Goal: Information Seeking & Learning: Check status

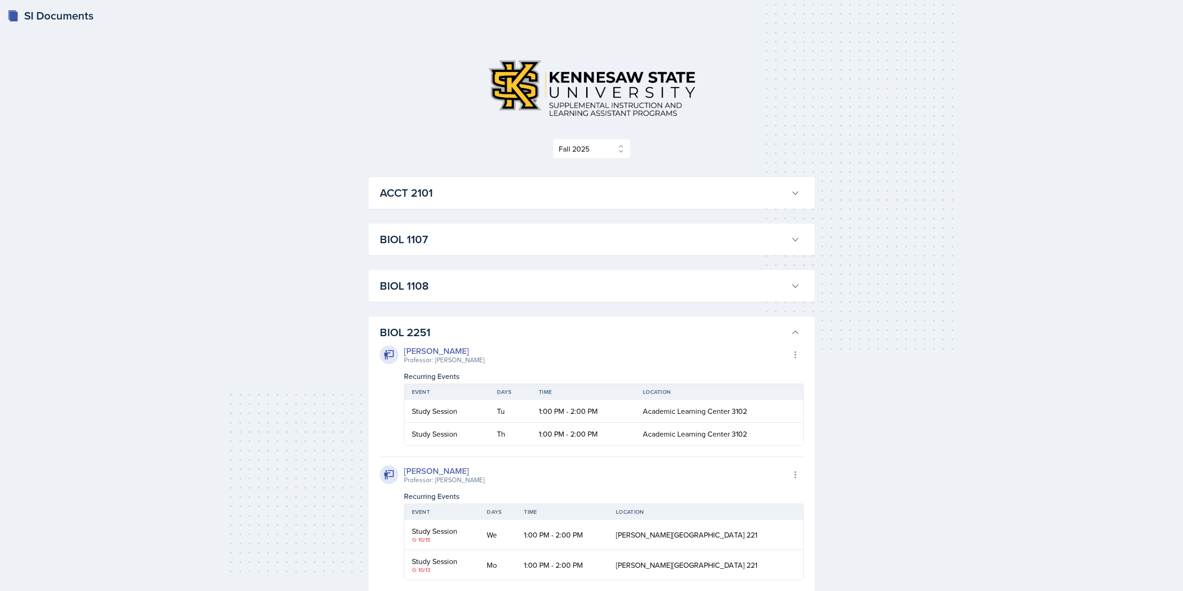
select select "2bed604d-1099-4043-b1bc-2365e8740244"
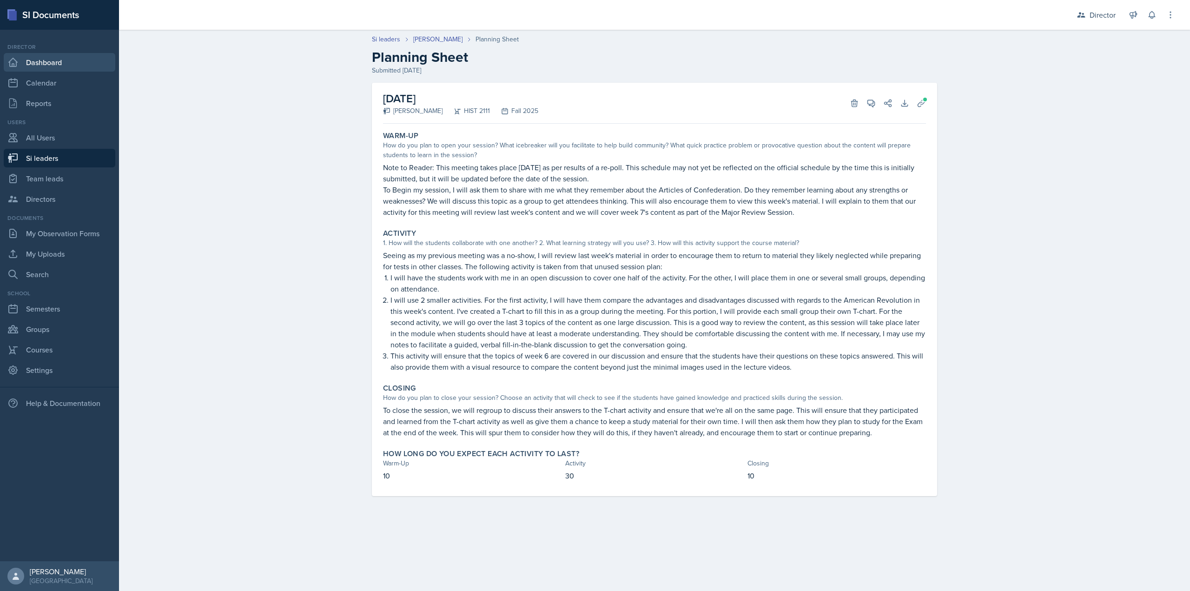
click at [97, 62] on link "Dashboard" at bounding box center [60, 62] width 112 height 19
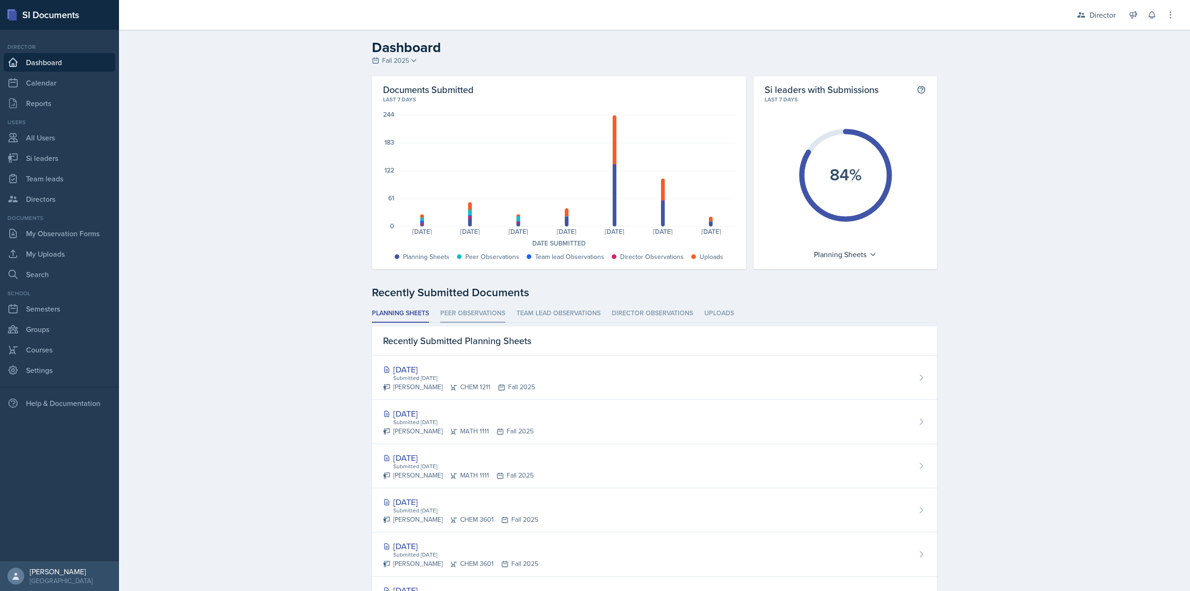
click at [490, 313] on li "Peer Observations" at bounding box center [472, 313] width 65 height 18
click at [526, 312] on li "Team lead Observations" at bounding box center [558, 313] width 84 height 18
click at [671, 316] on li "Director Observations" at bounding box center [652, 313] width 81 height 18
click at [479, 313] on li "Peer Observations" at bounding box center [472, 313] width 65 height 18
click at [536, 309] on li "Team lead Observations" at bounding box center [558, 313] width 84 height 18
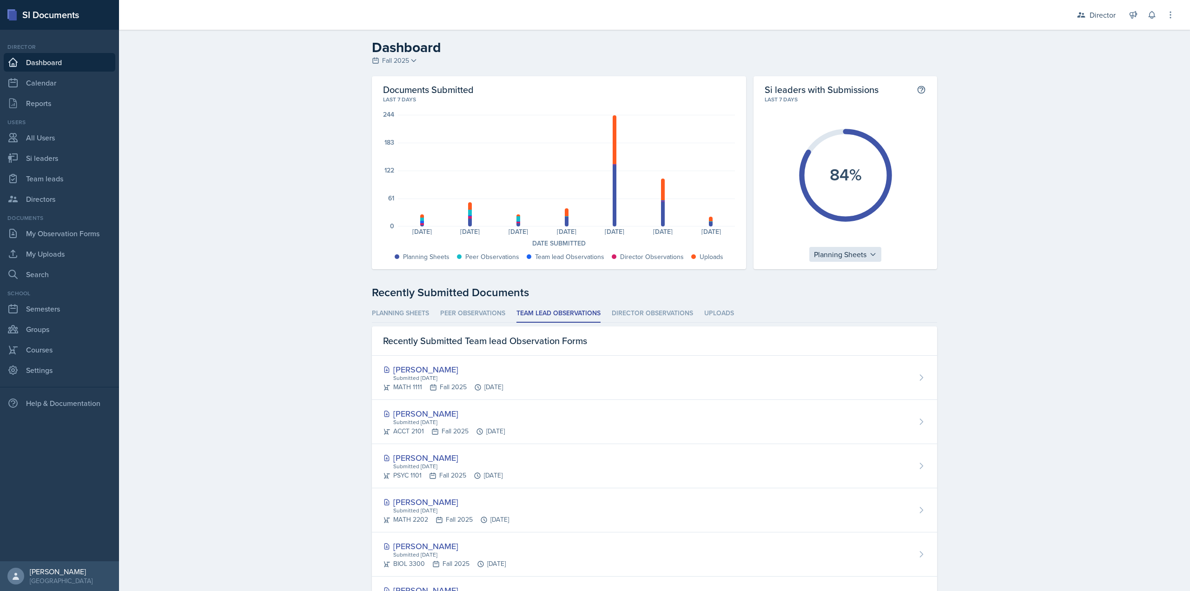
click at [822, 255] on div "Planning Sheets" at bounding box center [845, 254] width 72 height 15
click at [1151, 14] on icon at bounding box center [1151, 14] width 9 height 9
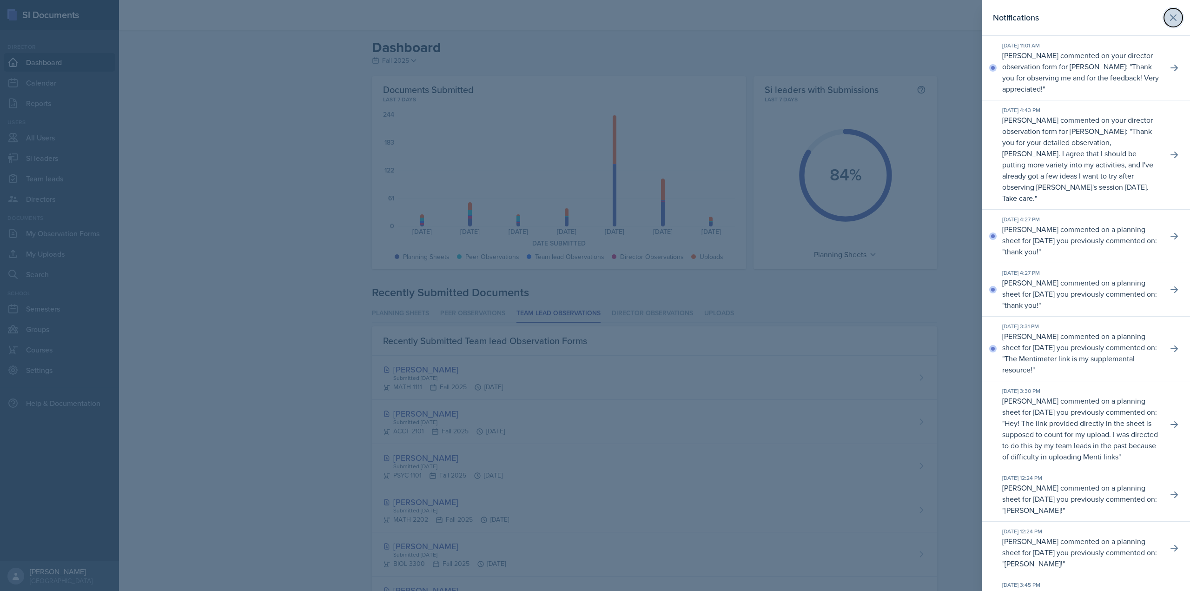
click at [1171, 12] on button at bounding box center [1173, 17] width 19 height 19
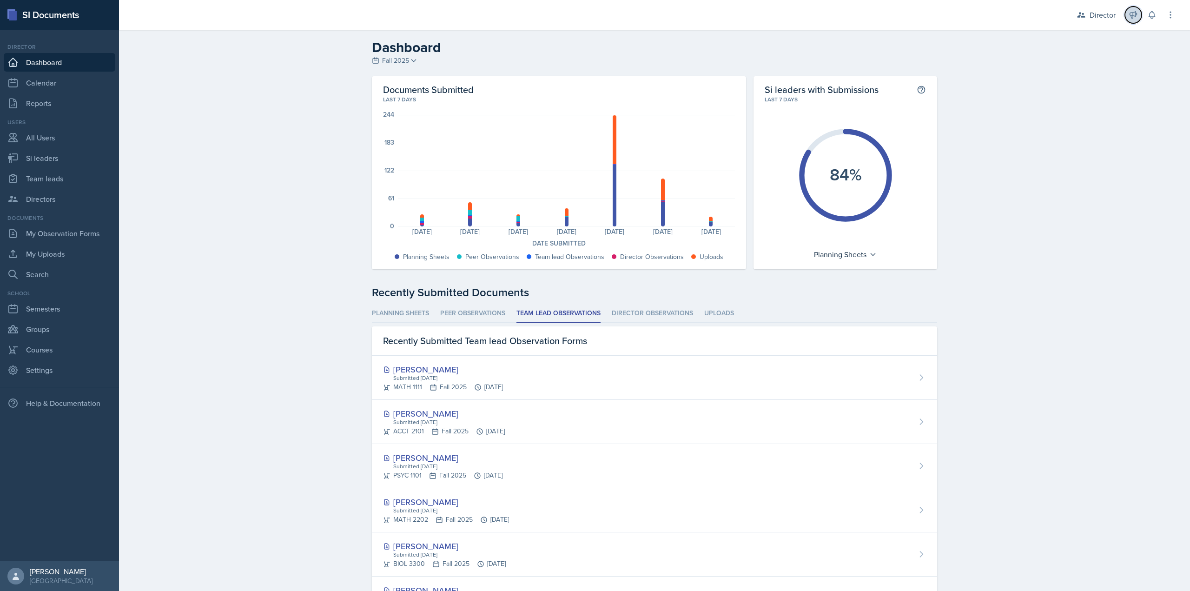
click at [1131, 13] on icon at bounding box center [1132, 14] width 9 height 9
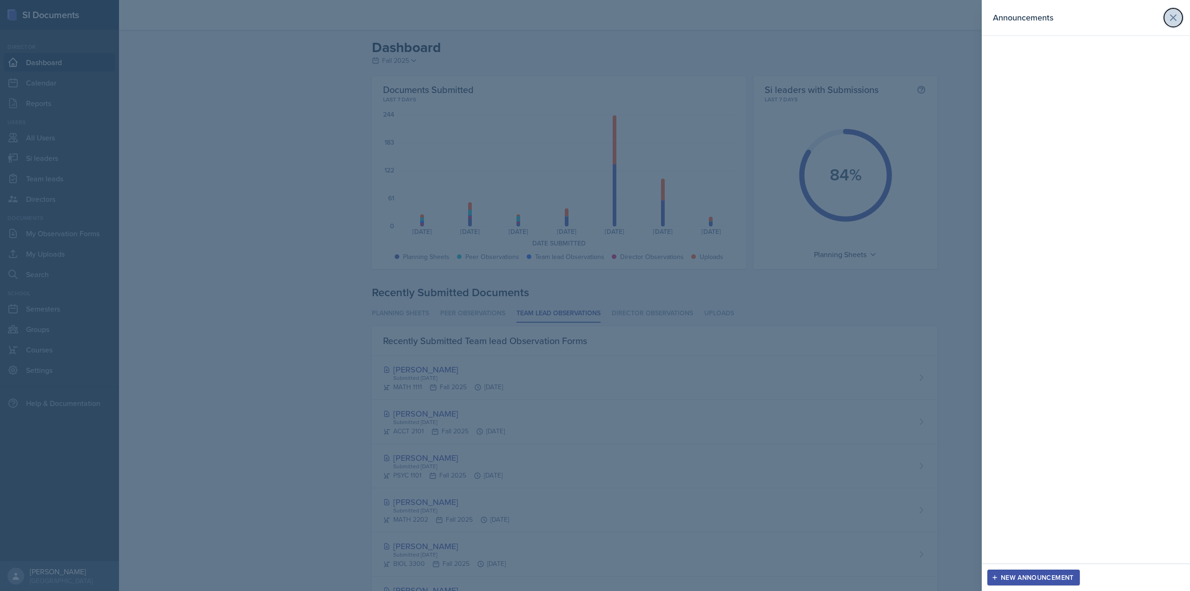
click at [1177, 22] on icon at bounding box center [1172, 17] width 11 height 11
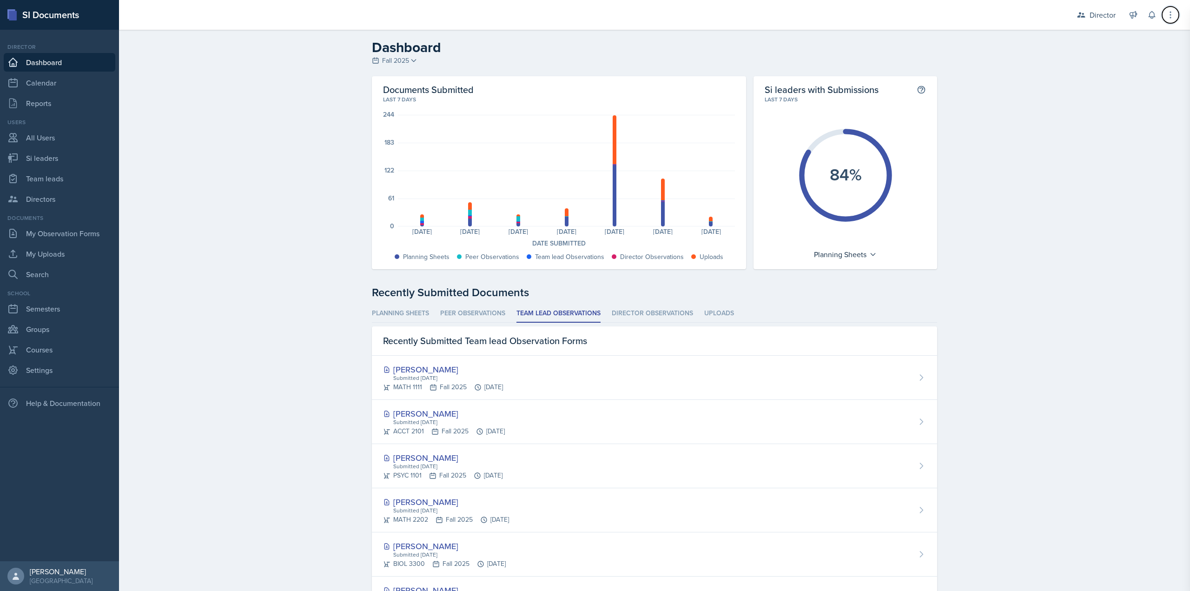
click at [1176, 21] on button at bounding box center [1170, 15] width 17 height 17
click at [1171, 17] on icon at bounding box center [1169, 14] width 9 height 9
click at [51, 112] on link "Reports" at bounding box center [60, 103] width 112 height 19
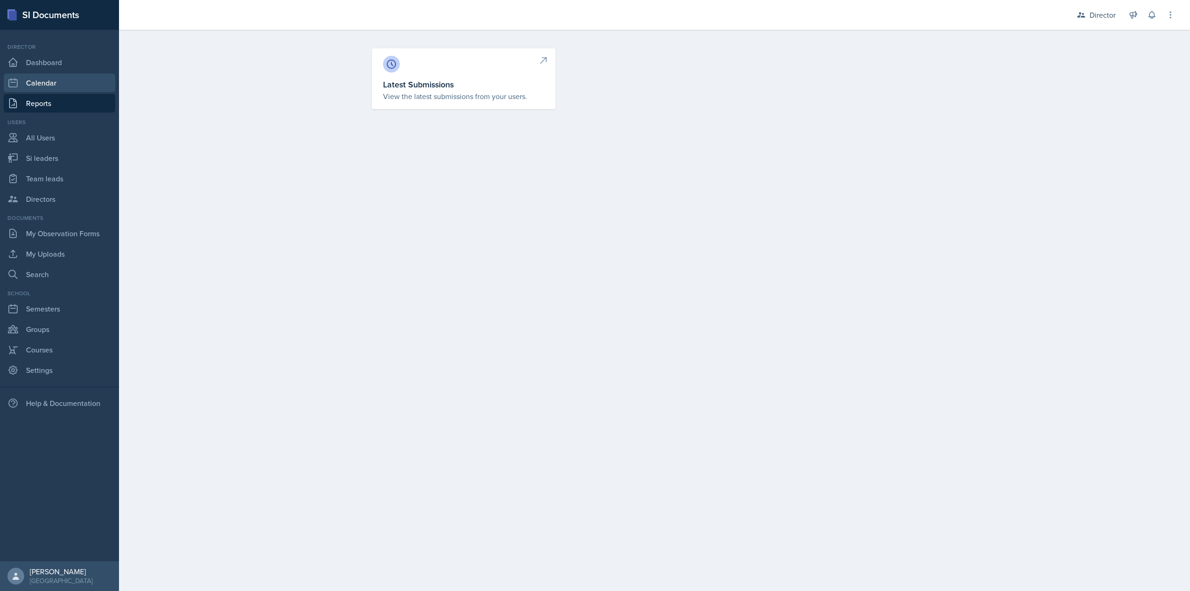
click at [53, 88] on link "Calendar" at bounding box center [60, 82] width 112 height 19
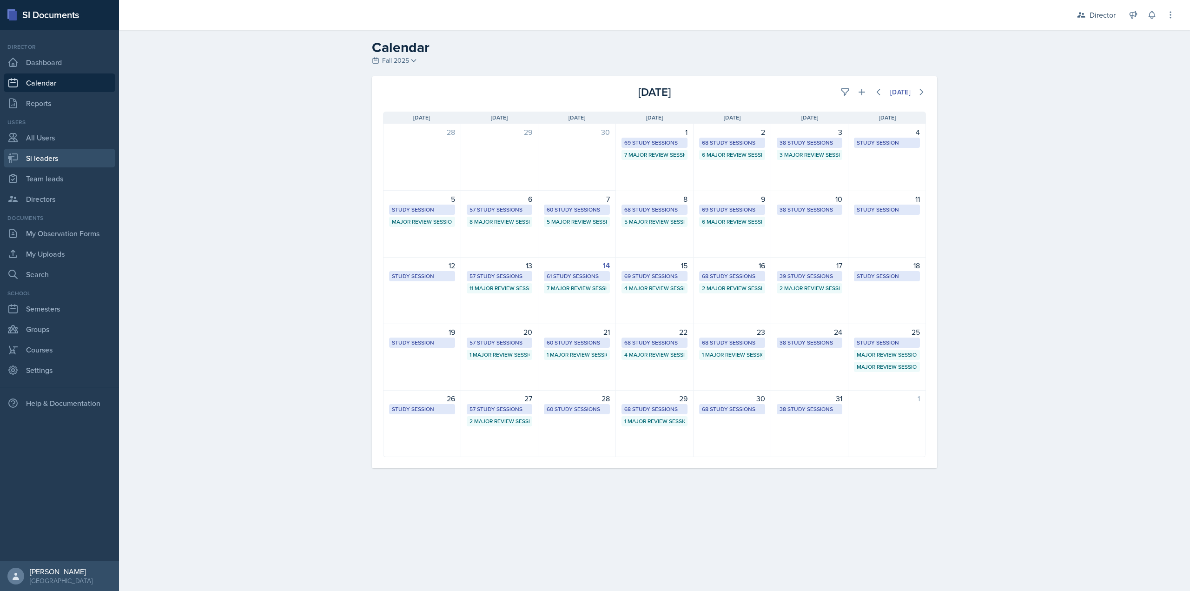
click at [70, 150] on link "Si leaders" at bounding box center [60, 158] width 112 height 19
select select "2bed604d-1099-4043-b1bc-2365e8740244"
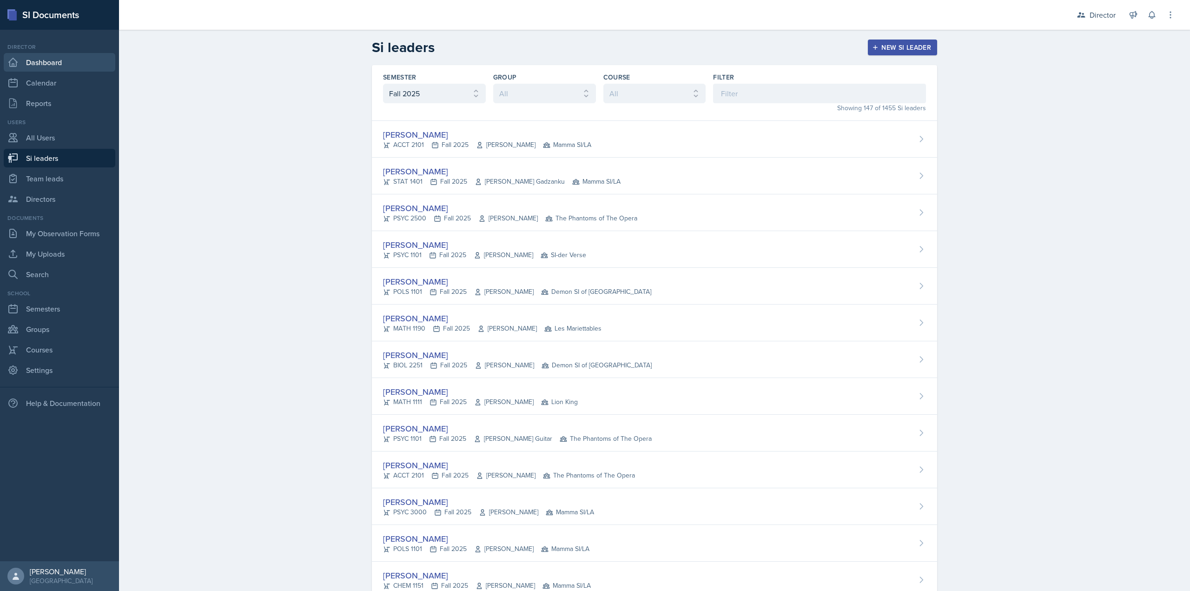
click at [29, 61] on link "Dashboard" at bounding box center [60, 62] width 112 height 19
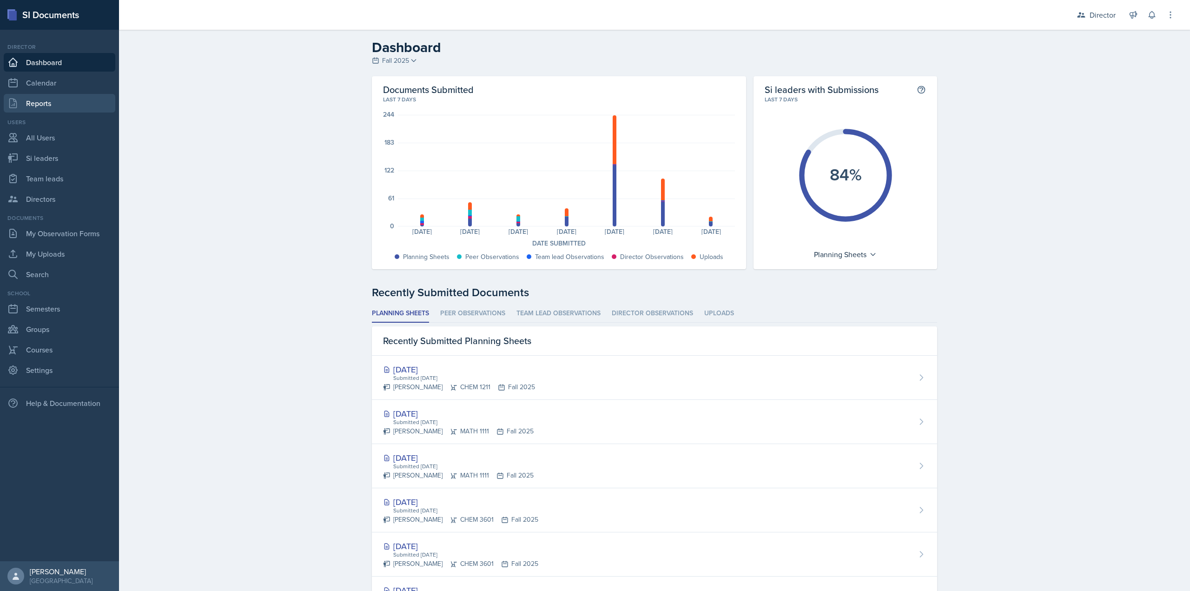
click at [63, 102] on link "Reports" at bounding box center [60, 103] width 112 height 19
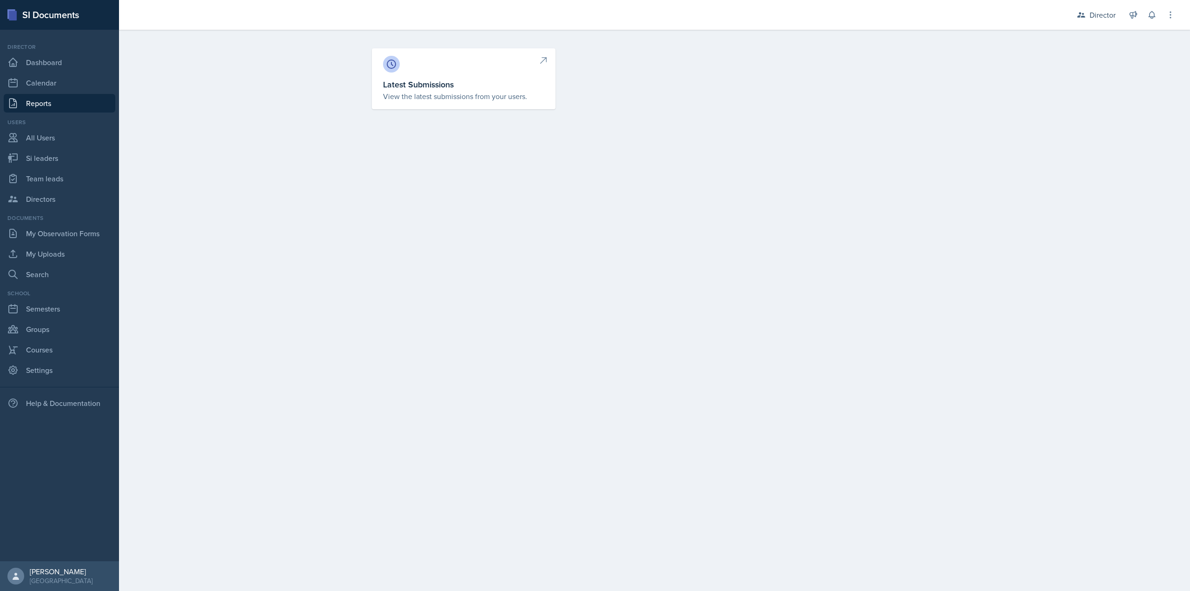
click at [469, 115] on div "Latest Submissions View the latest submissions from your users." at bounding box center [654, 89] width 595 height 83
click at [461, 100] on p "View the latest submissions from your users." at bounding box center [463, 96] width 161 height 11
select select "1"
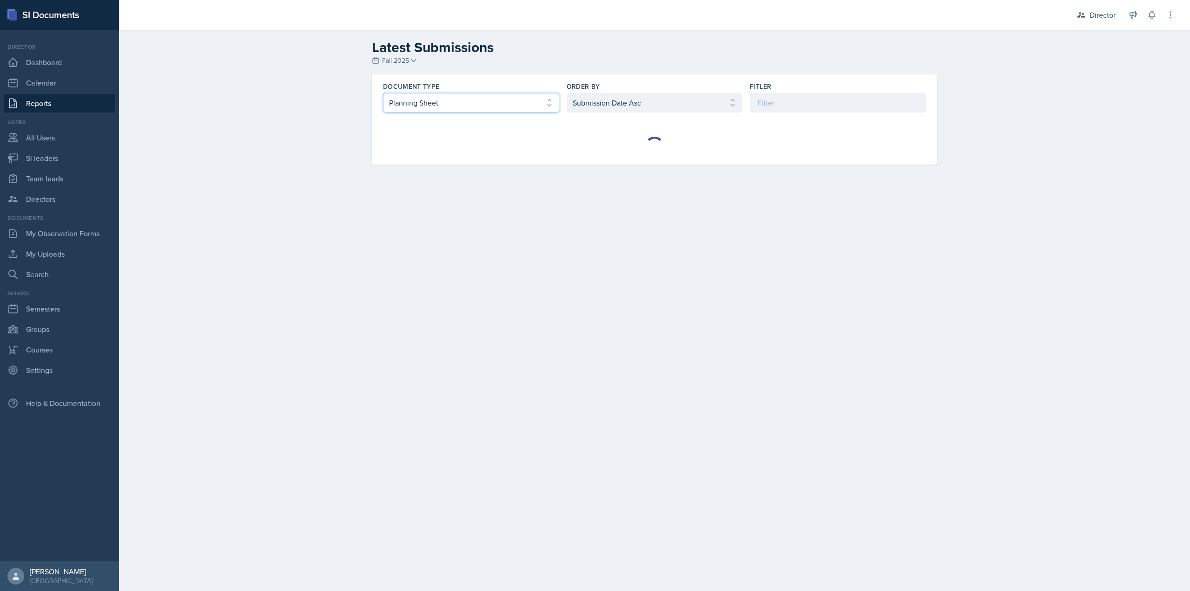
drag, startPoint x: 521, startPoint y: 99, endPoint x: 509, endPoint y: 108, distance: 15.6
click at [521, 99] on select "Select document type Planning Sheet Peer Observation Form Team lead Observation…" at bounding box center [471, 103] width 176 height 20
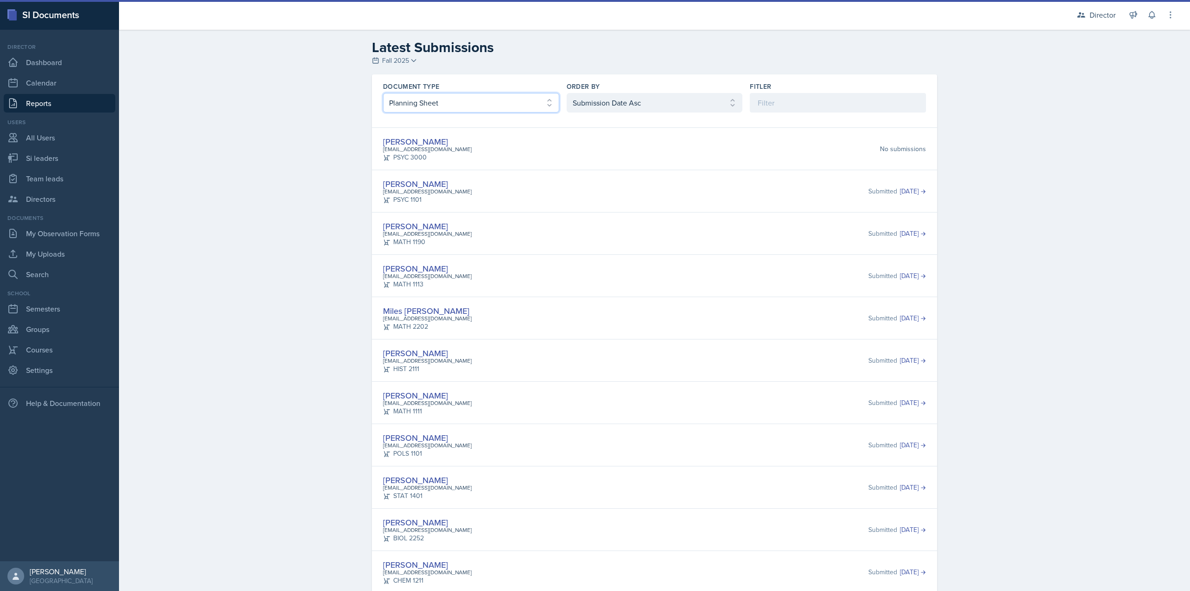
select select "2"
click at [383, 93] on select "Select document type Planning Sheet Peer Observation Form Team lead Observation…" at bounding box center [471, 103] width 176 height 20
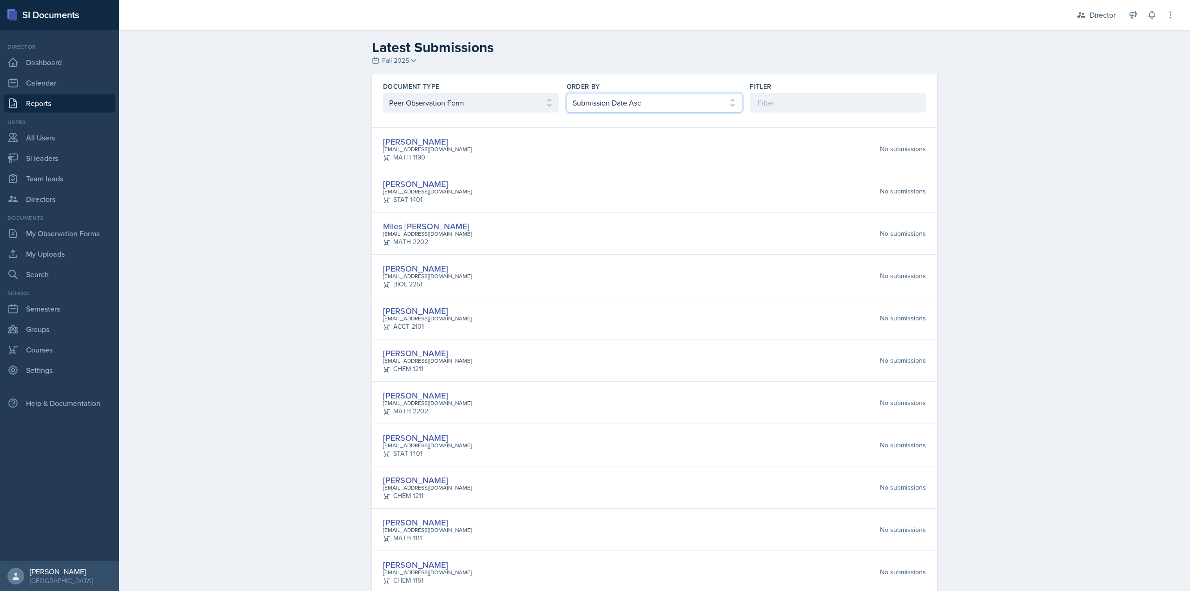
click at [652, 105] on select "Select order by Submission Date Asc Submission Date Desc User Last Name" at bounding box center [654, 103] width 176 height 20
select select "2"
click at [566, 93] on select "Select order by Submission Date Asc Submission Date Desc User Last Name" at bounding box center [654, 103] width 176 height 20
drag, startPoint x: 414, startPoint y: 179, endPoint x: 342, endPoint y: 174, distance: 71.7
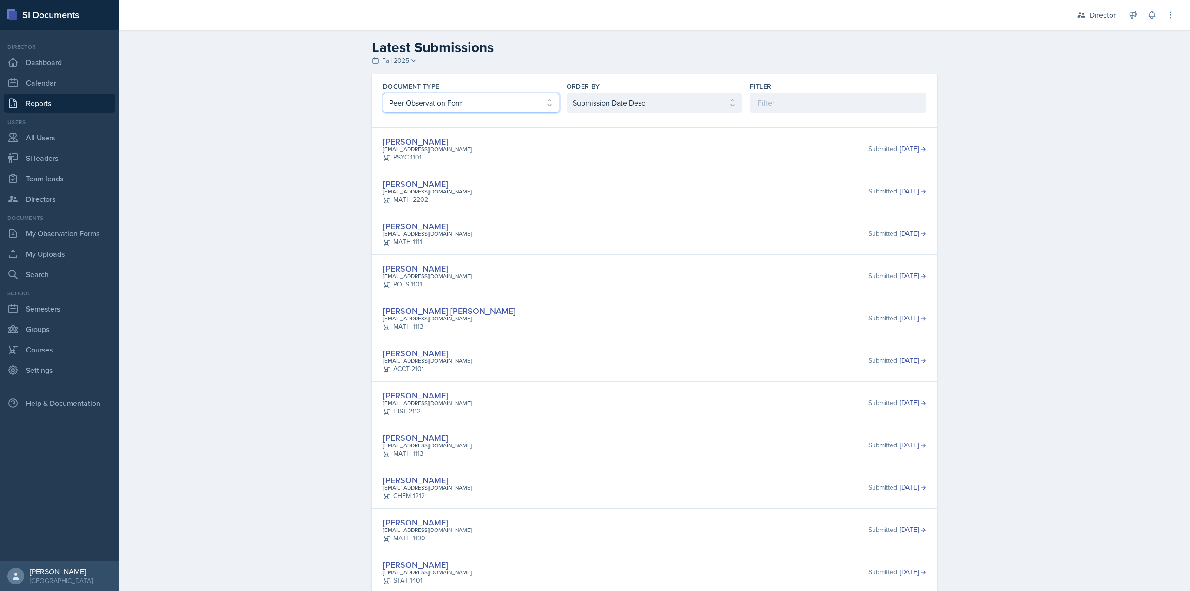
click at [527, 99] on select "Select document type Planning Sheet Peer Observation Form Team lead Observation…" at bounding box center [471, 103] width 176 height 20
select select "3"
click at [383, 93] on select "Select document type Planning Sheet Peer Observation Form Team lead Observation…" at bounding box center [471, 103] width 176 height 20
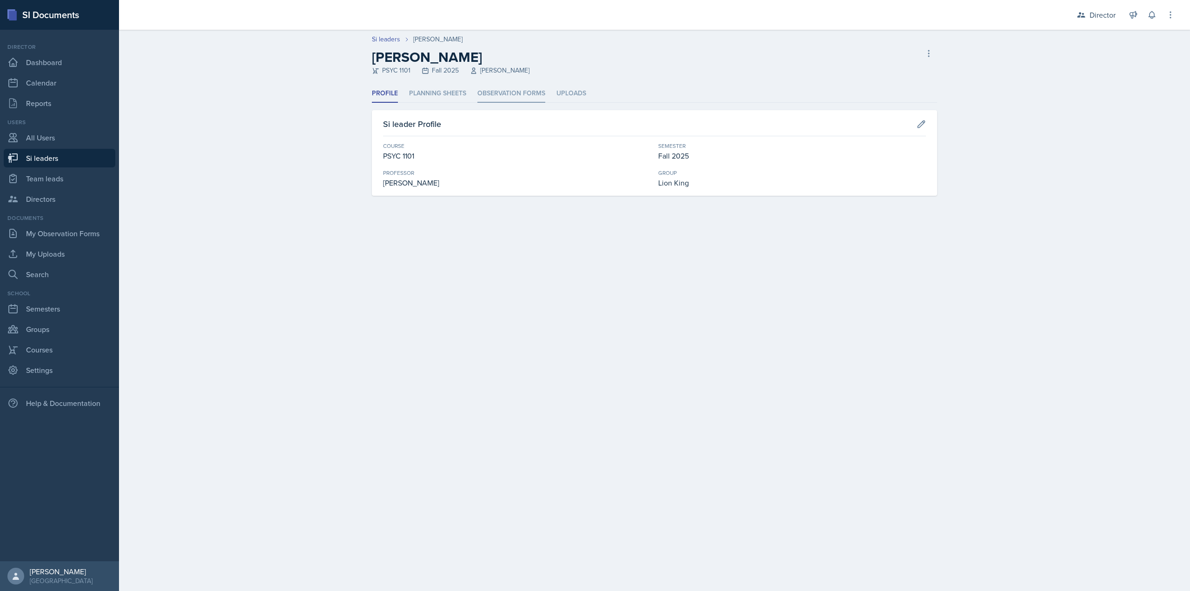
click at [510, 94] on li "Observation Forms" at bounding box center [511, 94] width 68 height 18
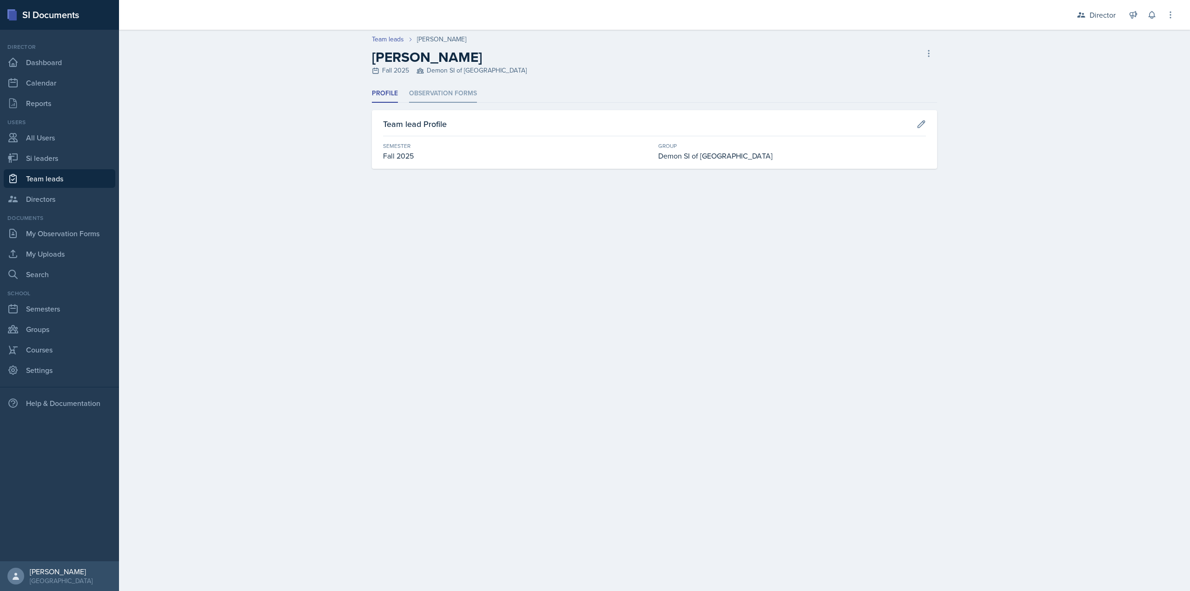
click at [430, 87] on li "Observation Forms" at bounding box center [443, 94] width 68 height 18
click at [466, 101] on li "Observation Forms" at bounding box center [443, 94] width 68 height 18
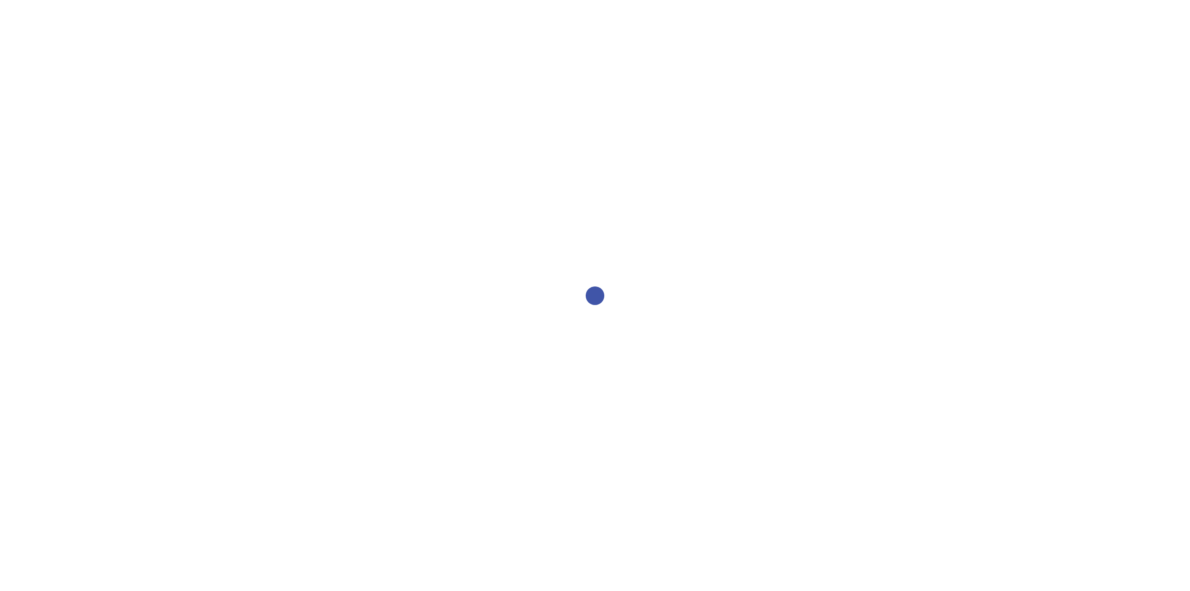
select select "2bed604d-1099-4043-b1bc-2365e8740244"
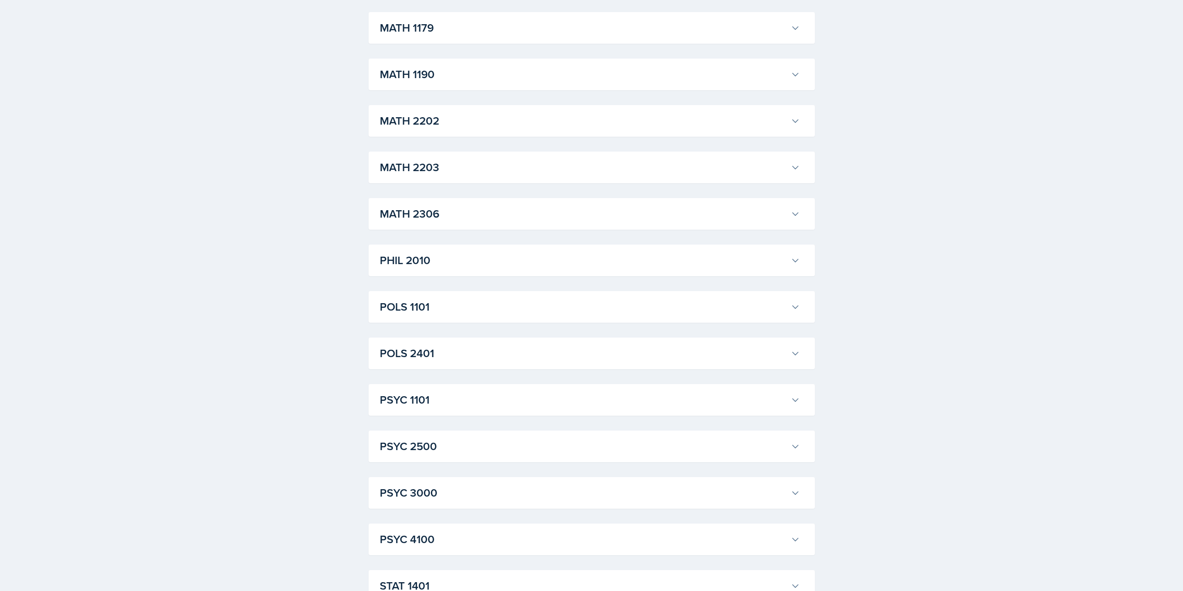
scroll to position [1072, 0]
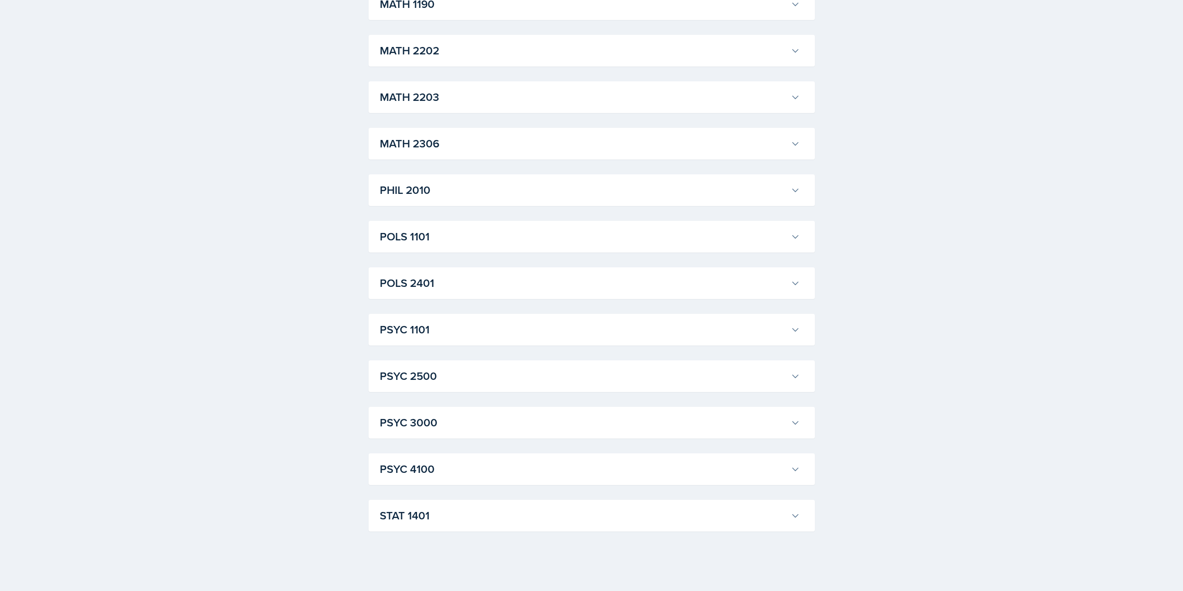
click at [415, 327] on h3 "PSYC 1101" at bounding box center [583, 329] width 407 height 17
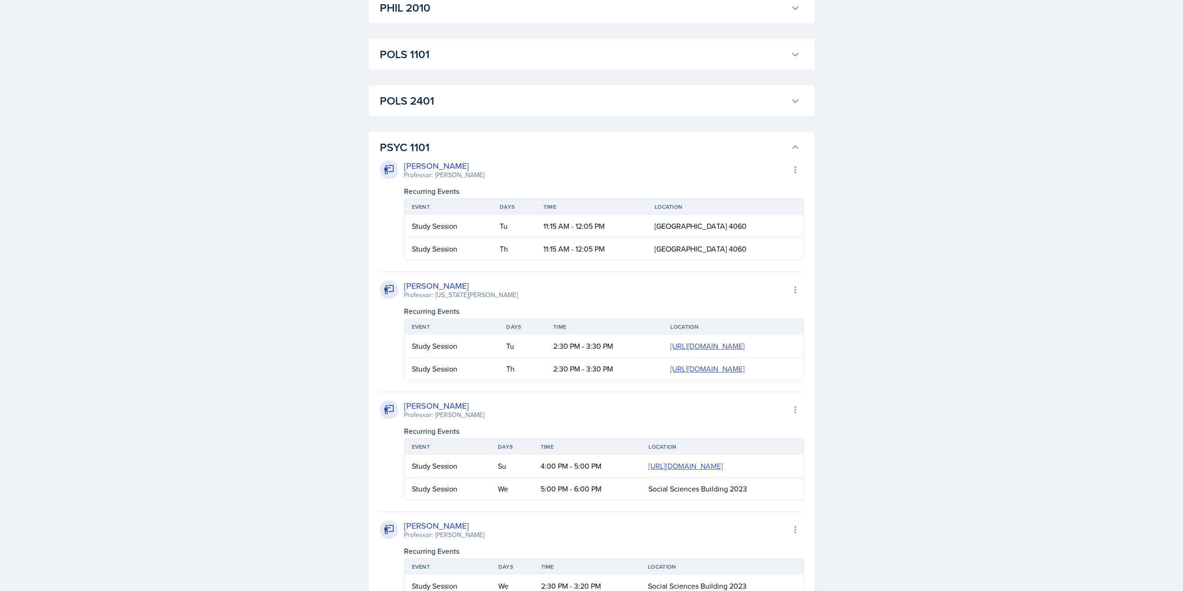
scroll to position [1257, 0]
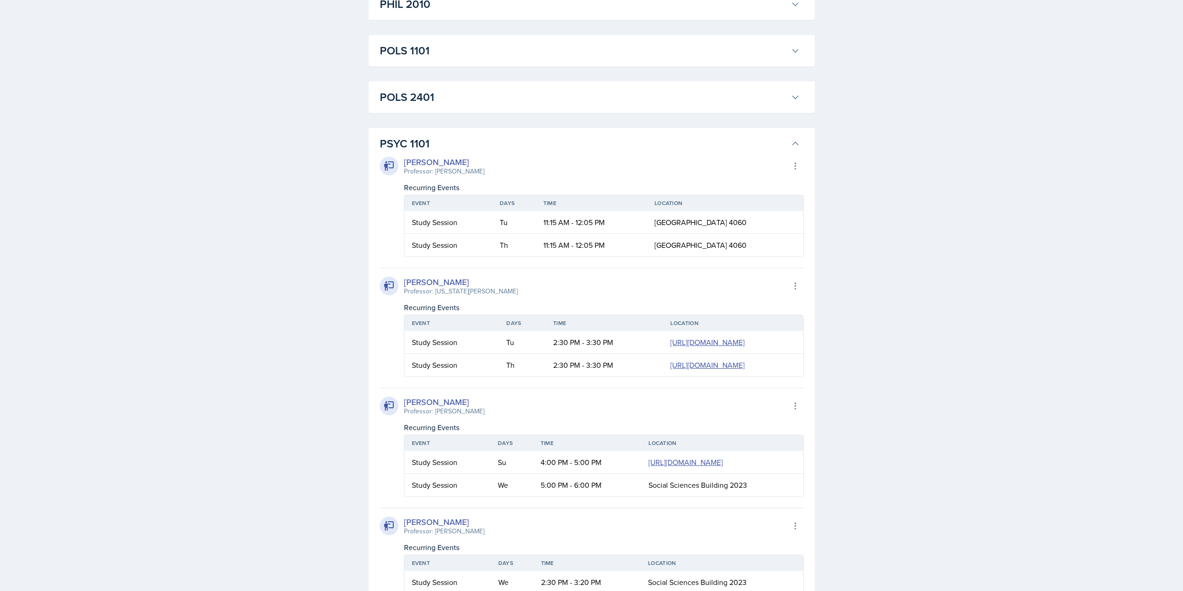
click at [410, 140] on h3 "PSYC 1101" at bounding box center [583, 143] width 407 height 17
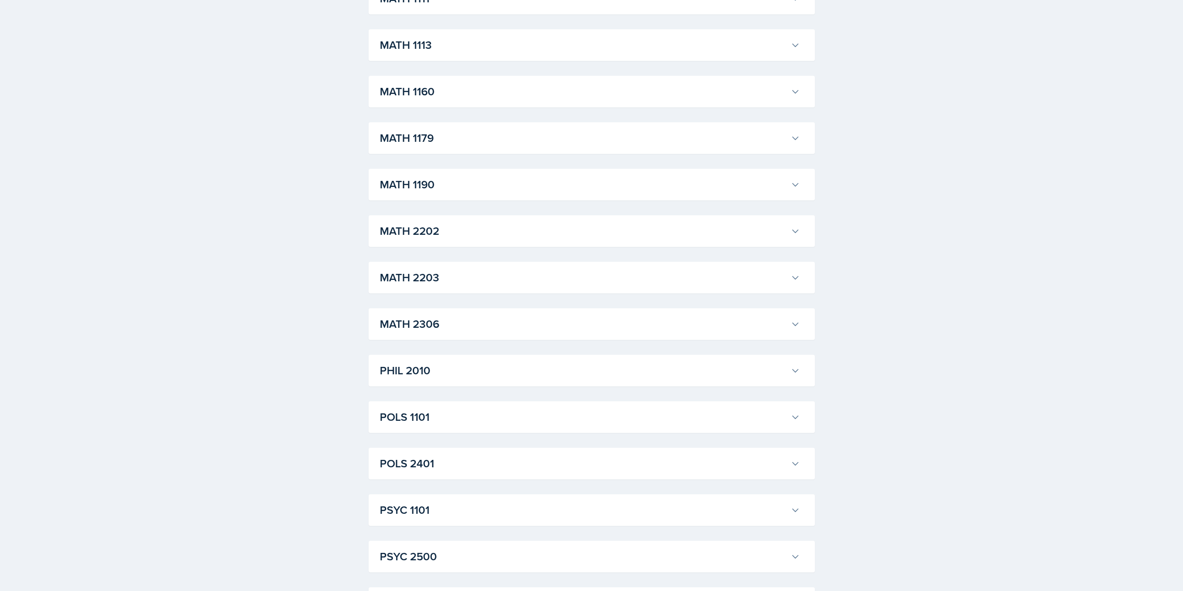
scroll to position [886, 0]
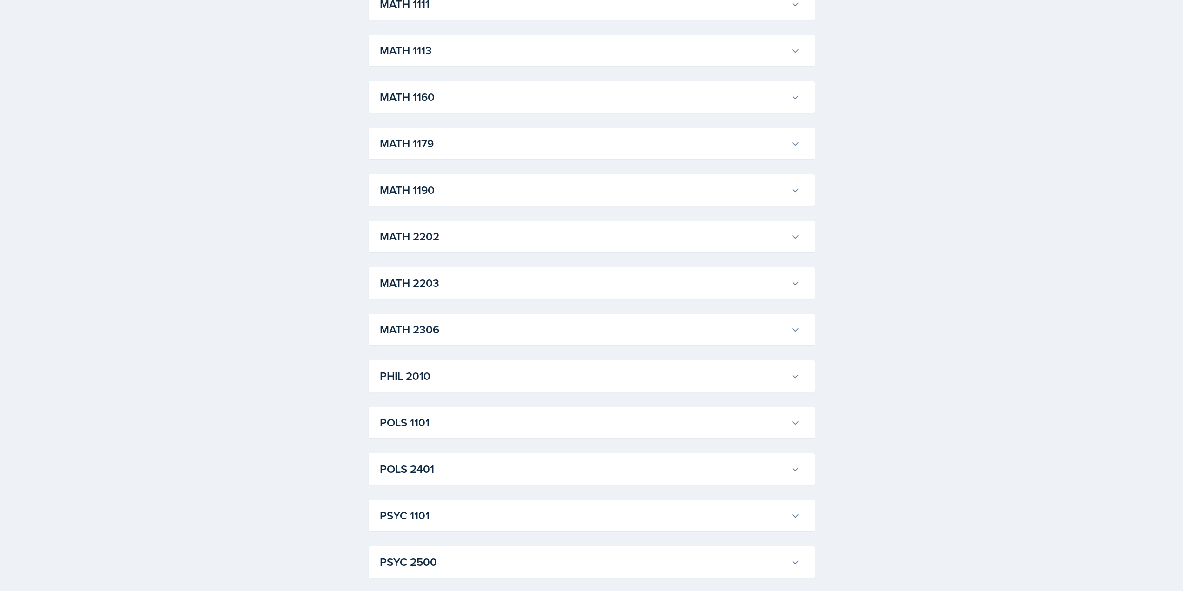
click at [468, 7] on h3 "MATH 1111" at bounding box center [583, 4] width 407 height 17
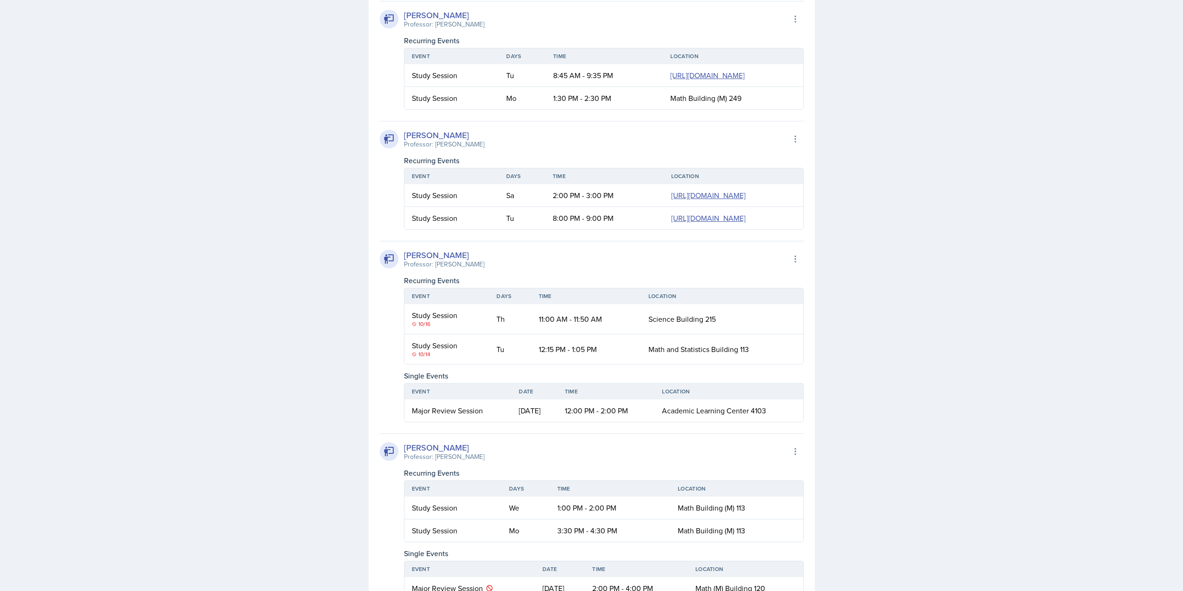
scroll to position [1165, 0]
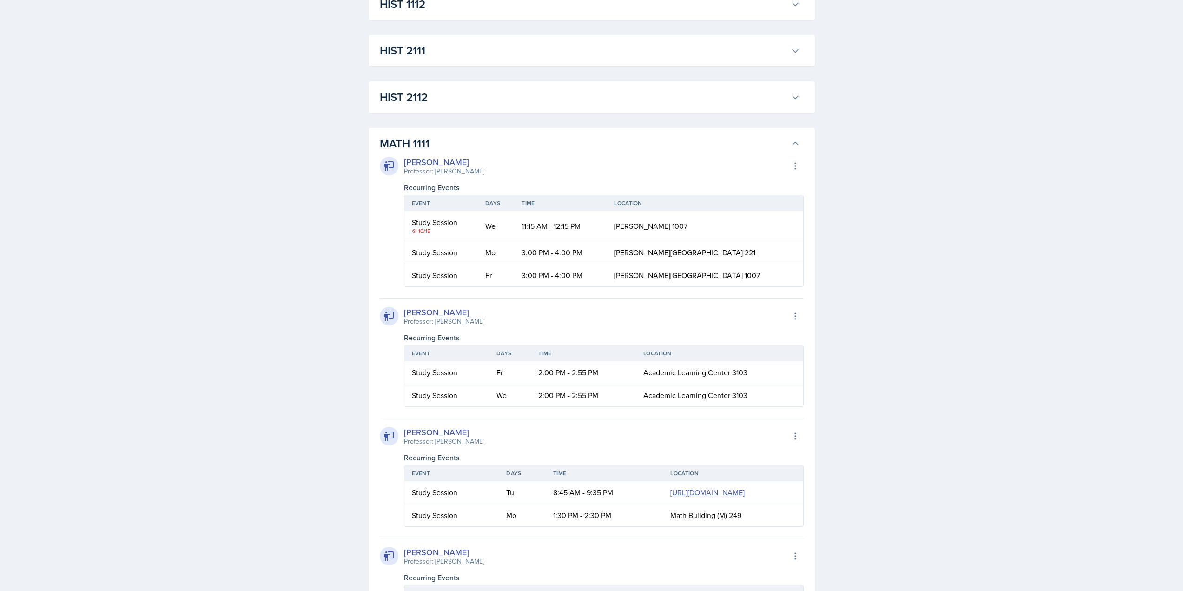
click at [425, 142] on h3 "MATH 1111" at bounding box center [583, 143] width 407 height 17
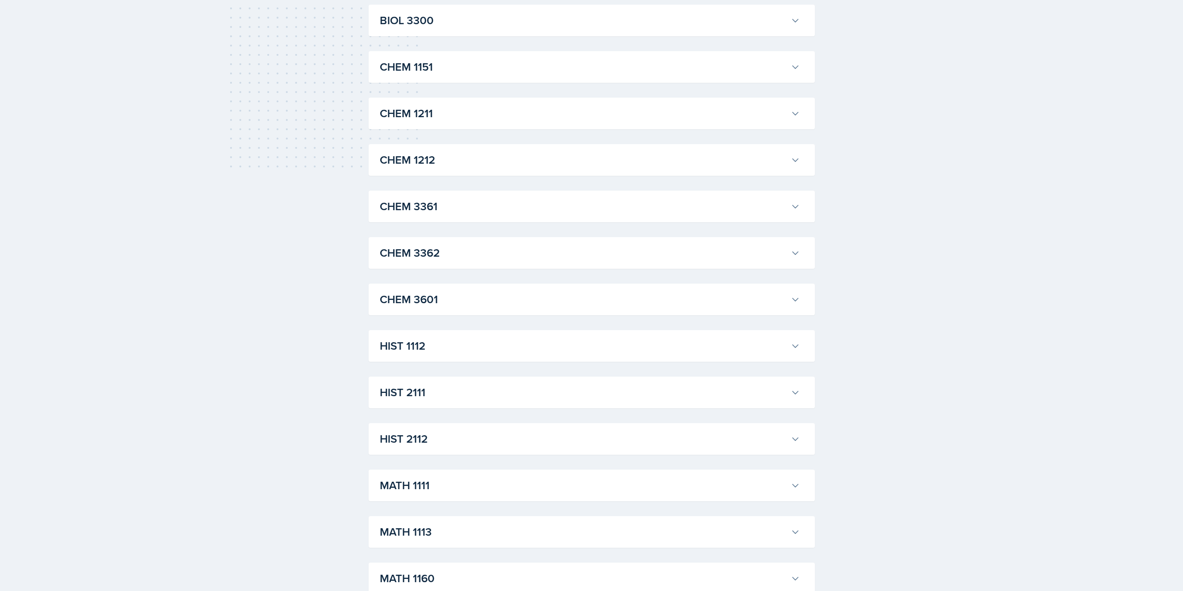
scroll to position [142, 0]
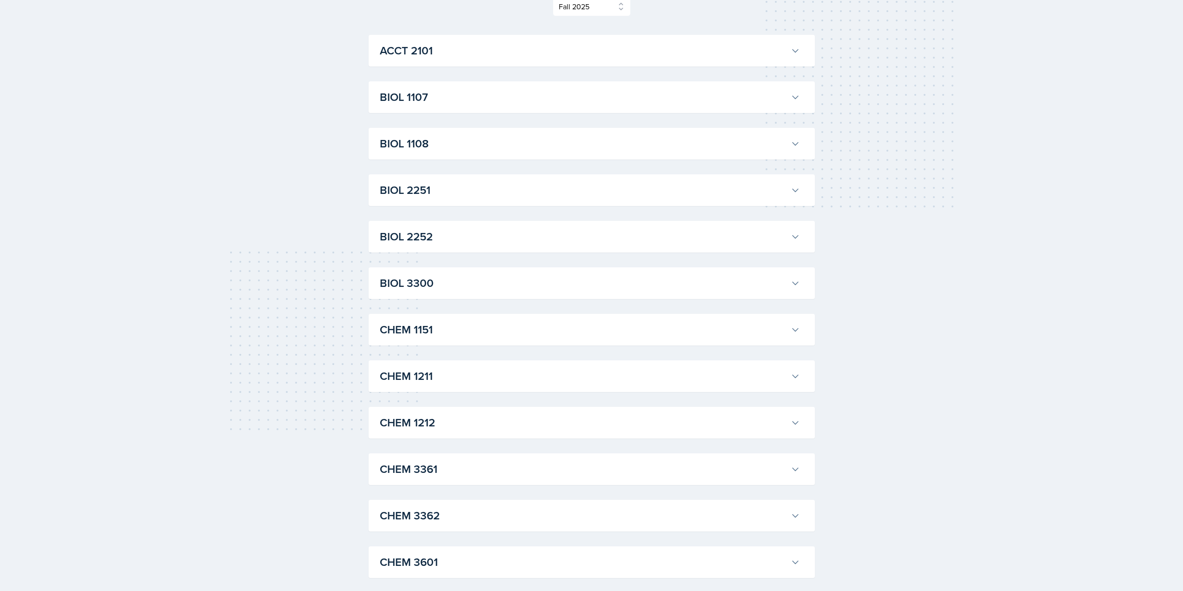
click at [413, 185] on h3 "BIOL 2251" at bounding box center [583, 190] width 407 height 17
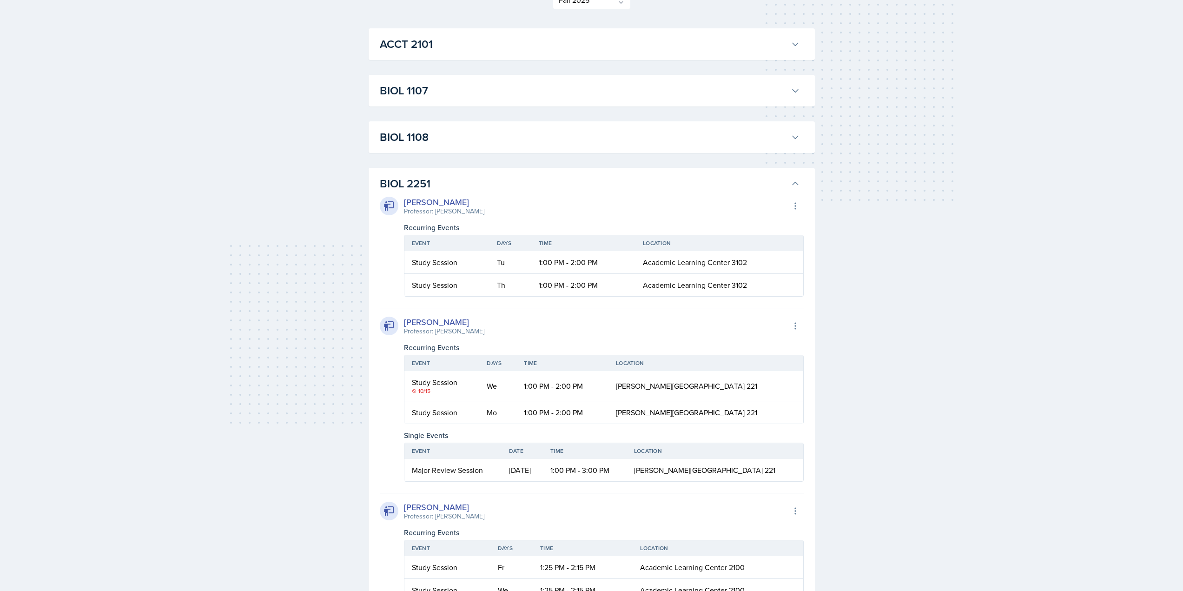
scroll to position [0, 0]
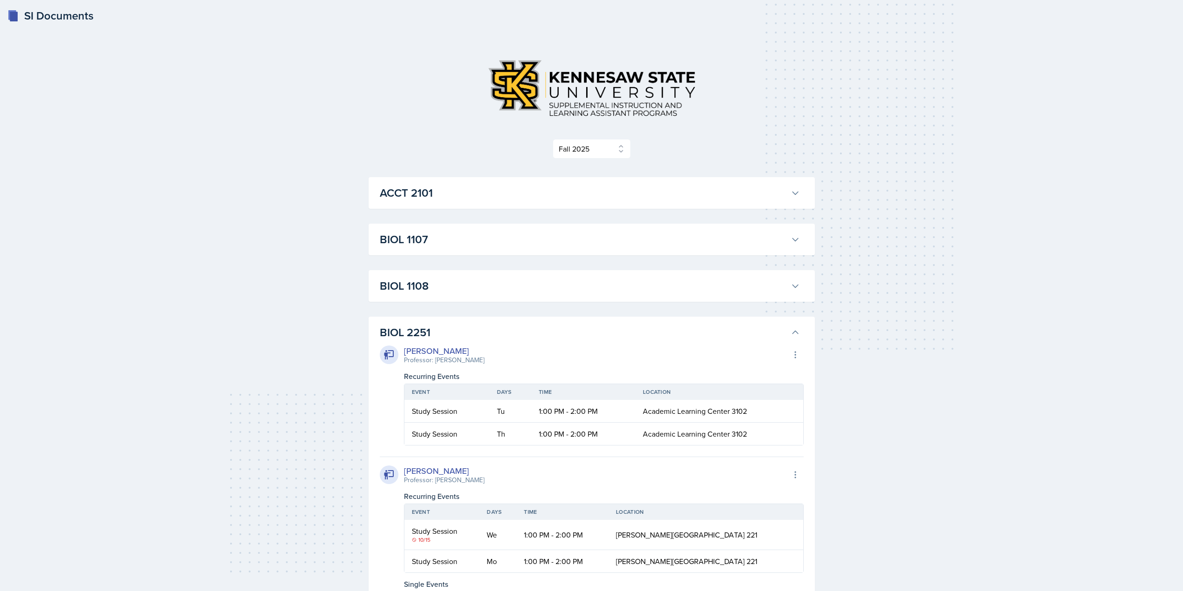
click at [417, 331] on h3 "BIOL 2251" at bounding box center [583, 332] width 407 height 17
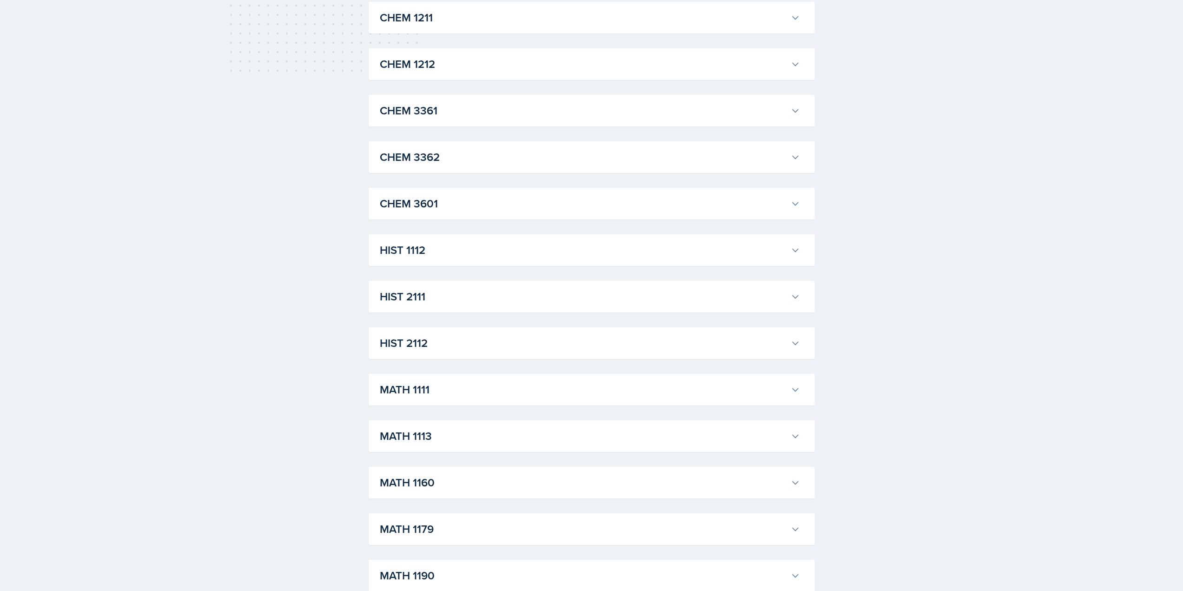
scroll to position [604, 0]
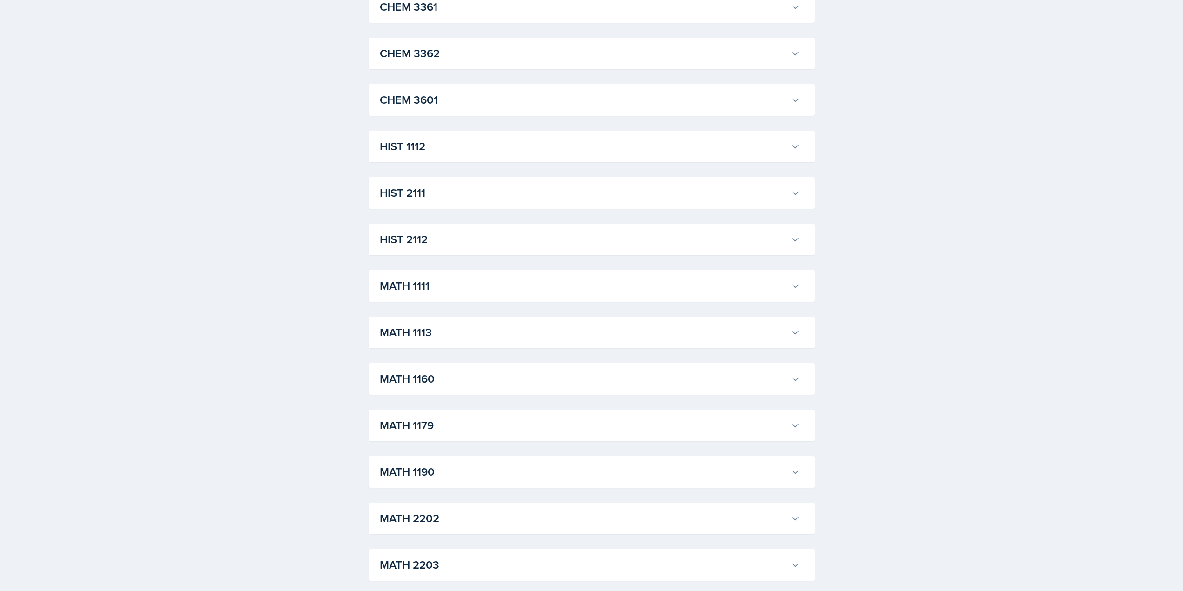
click at [435, 341] on h3 "MATH 1113" at bounding box center [583, 332] width 407 height 17
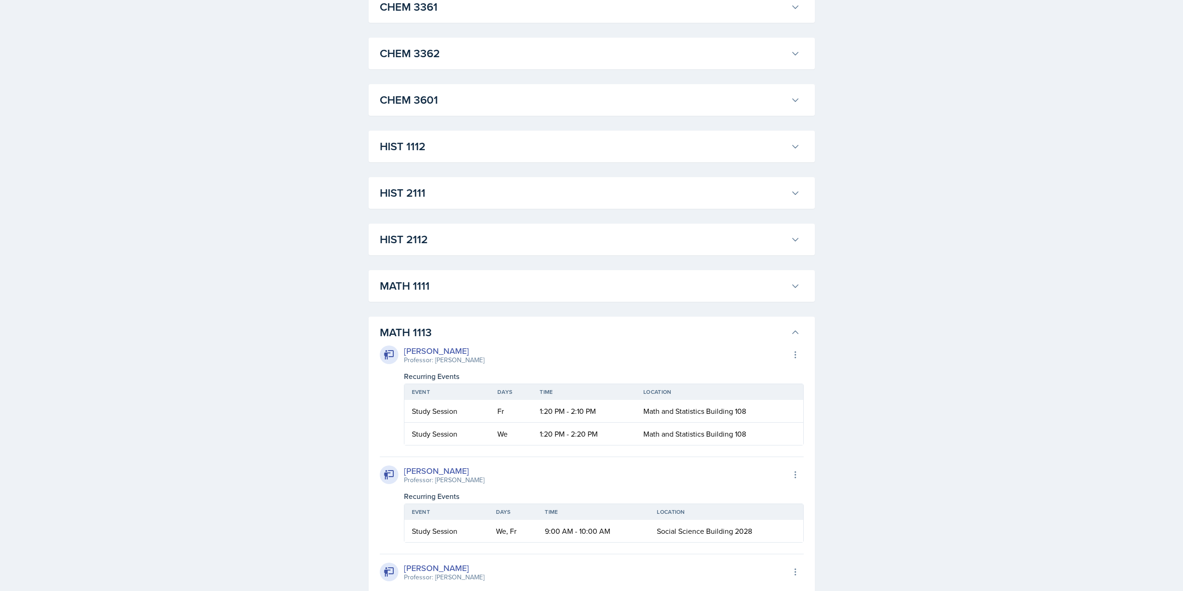
click at [440, 296] on button "MATH 1111" at bounding box center [590, 286] width 424 height 20
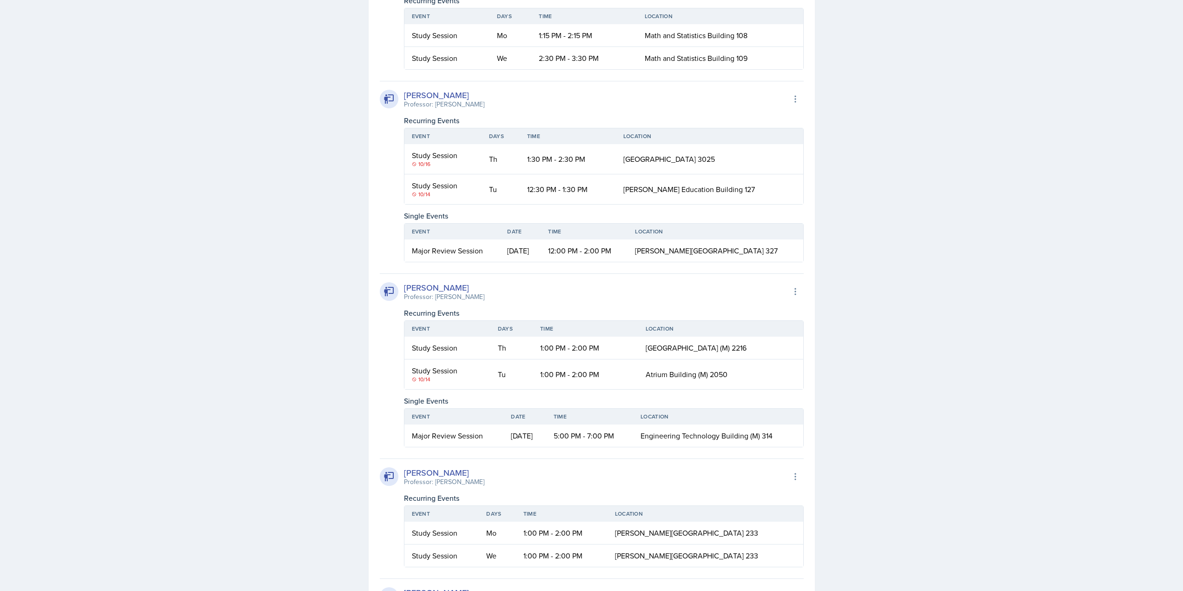
scroll to position [1859, 0]
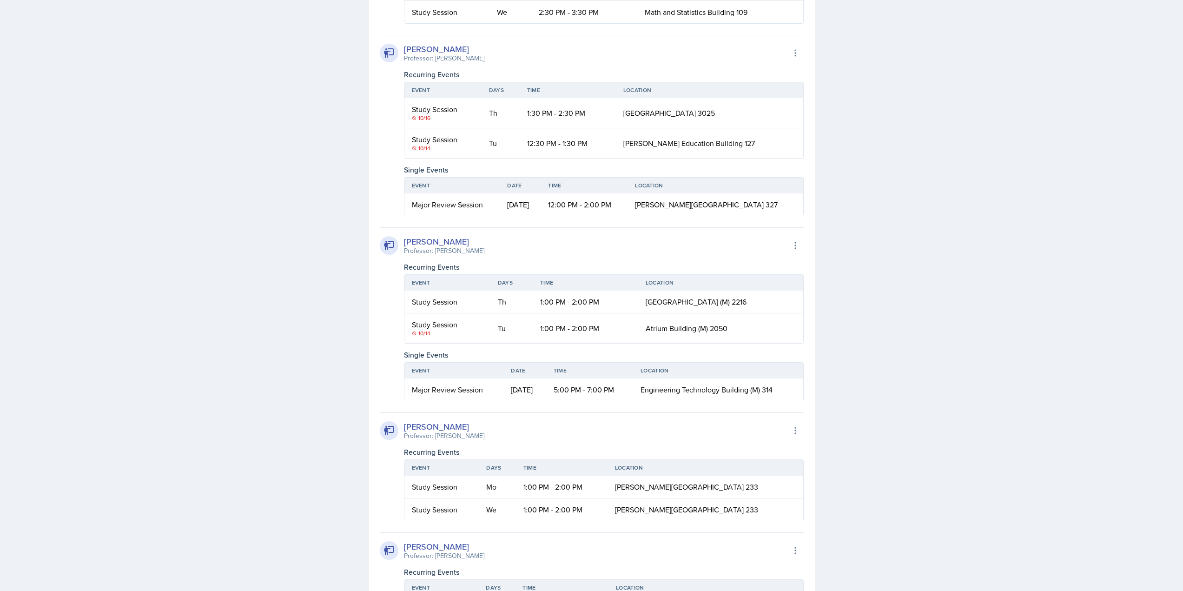
click at [440, 145] on div "Study Session" at bounding box center [443, 139] width 62 height 11
click at [535, 158] on td "12:30 PM - 1:30 PM" at bounding box center [568, 143] width 96 height 30
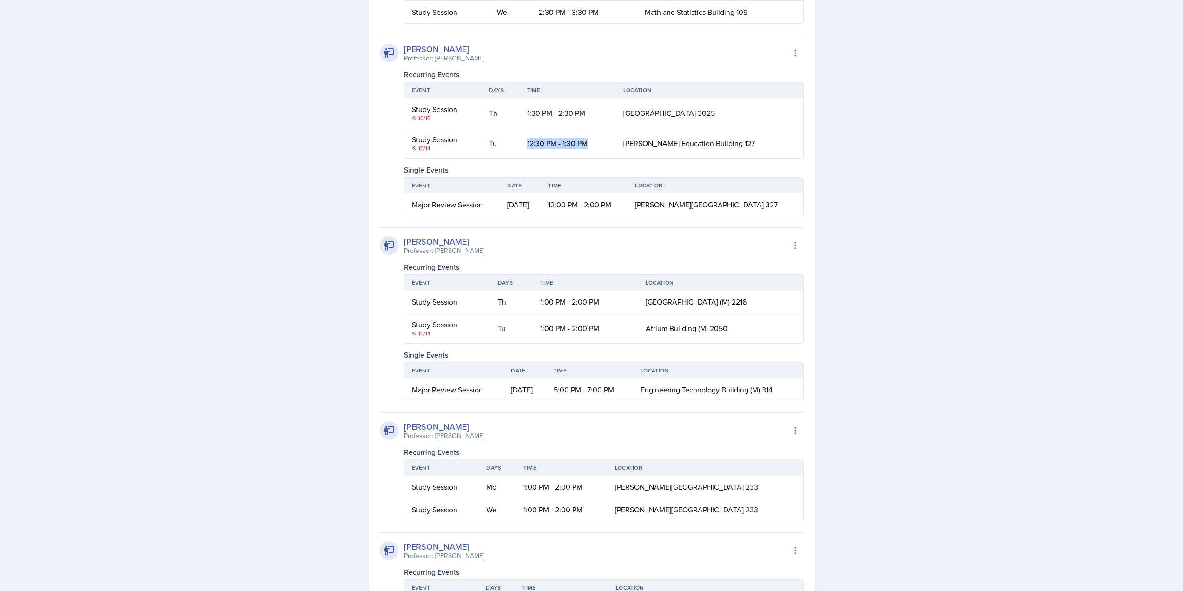
click at [535, 158] on td "12:30 PM - 1:30 PM" at bounding box center [568, 143] width 96 height 30
click at [503, 216] on div "Alyssa Bryant Professor: Mahdiyeh Soltaninejad Export to Google Calendar Recurr…" at bounding box center [592, 125] width 424 height 181
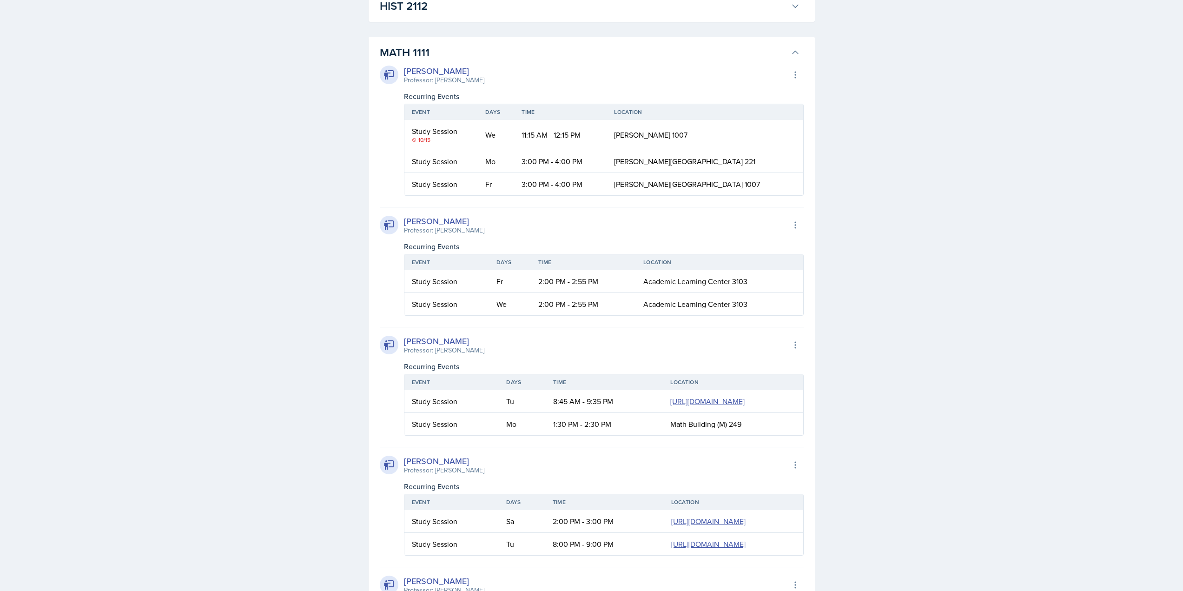
scroll to position [836, 0]
click at [495, 49] on h3 "MATH 1111" at bounding box center [583, 53] width 407 height 17
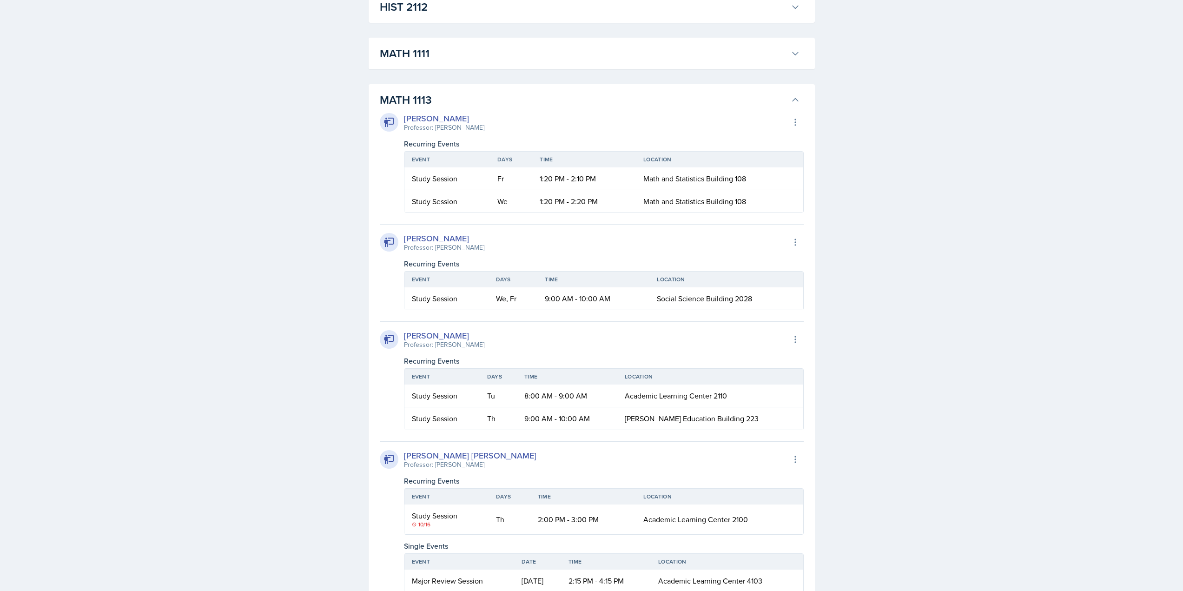
click at [451, 104] on h3 "MATH 1113" at bounding box center [583, 100] width 407 height 17
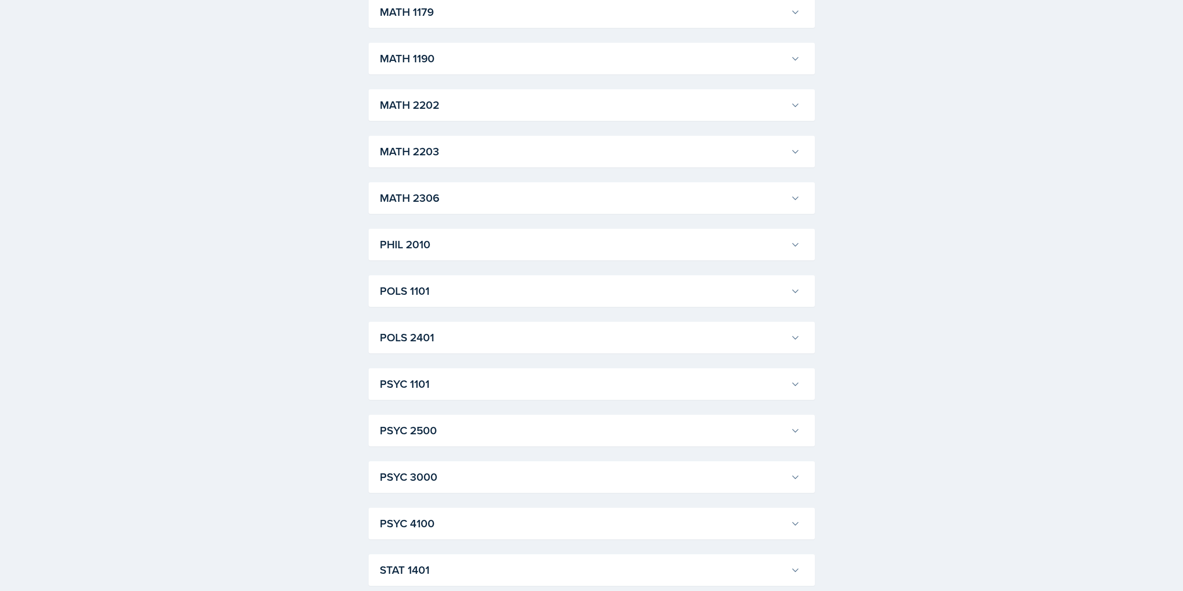
scroll to position [1022, 0]
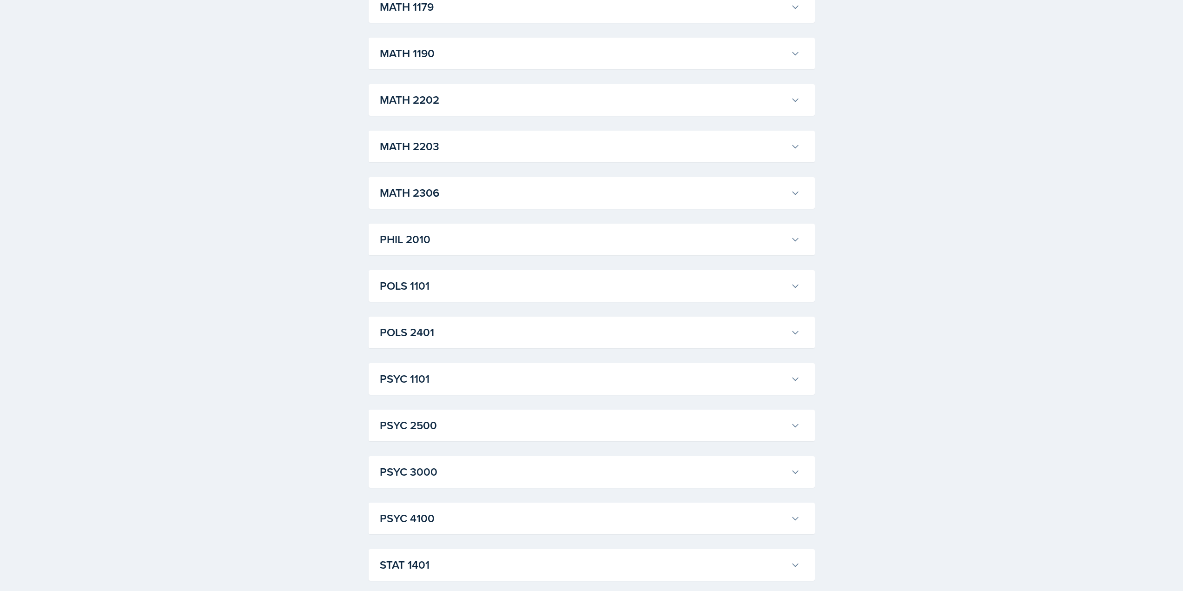
click at [437, 288] on h3 "POLS 1101" at bounding box center [583, 285] width 407 height 17
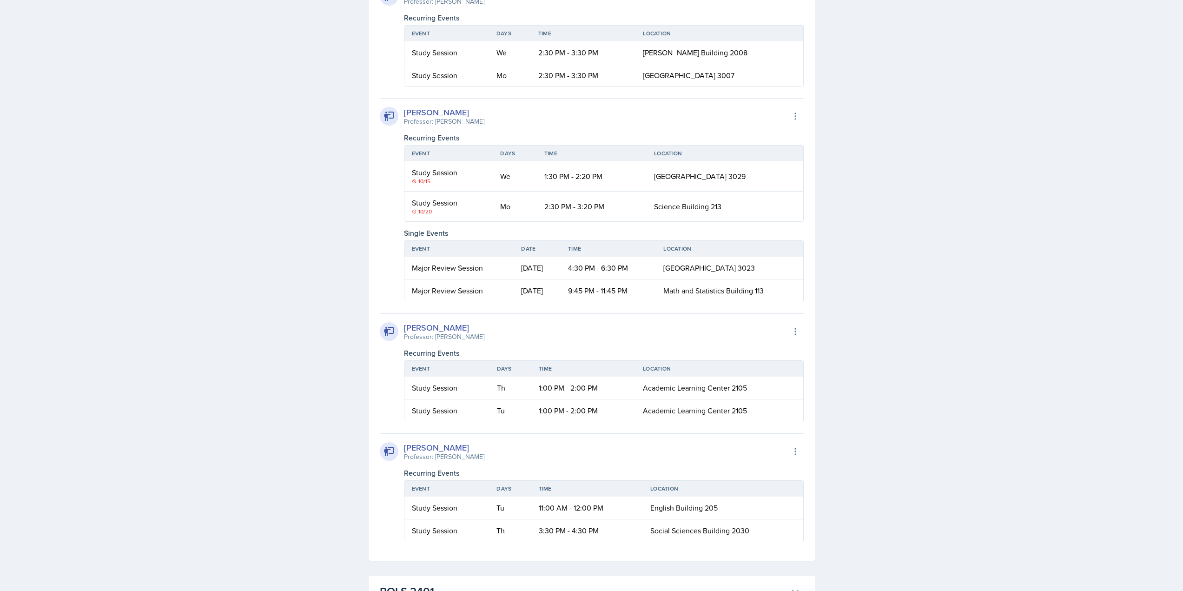
scroll to position [1859, 0]
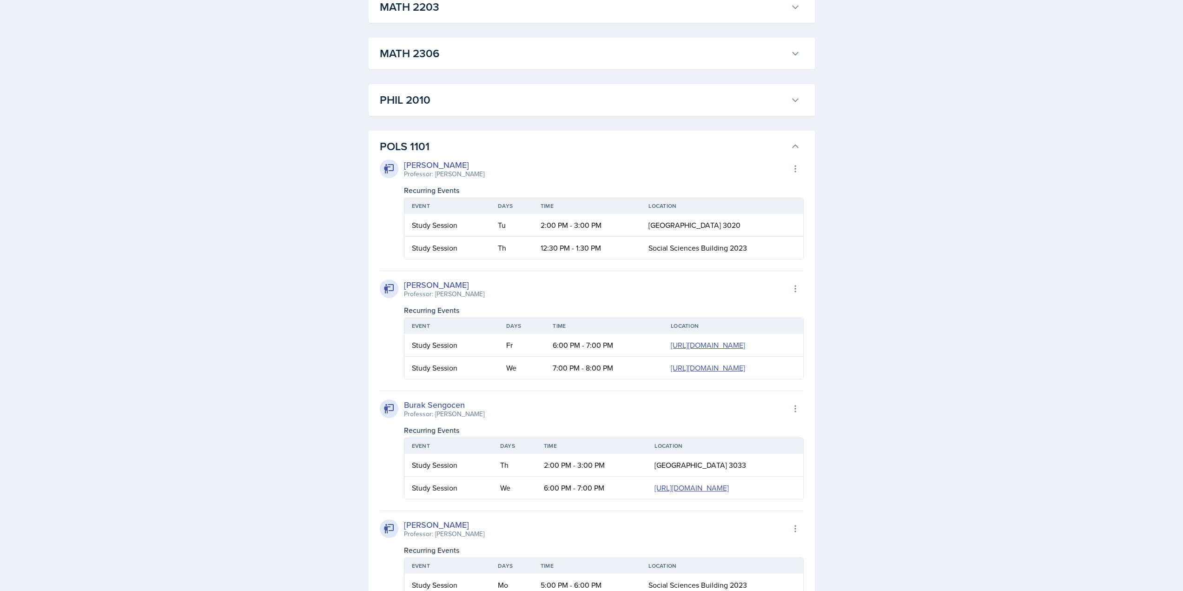
click at [520, 151] on h3 "POLS 1101" at bounding box center [583, 146] width 407 height 17
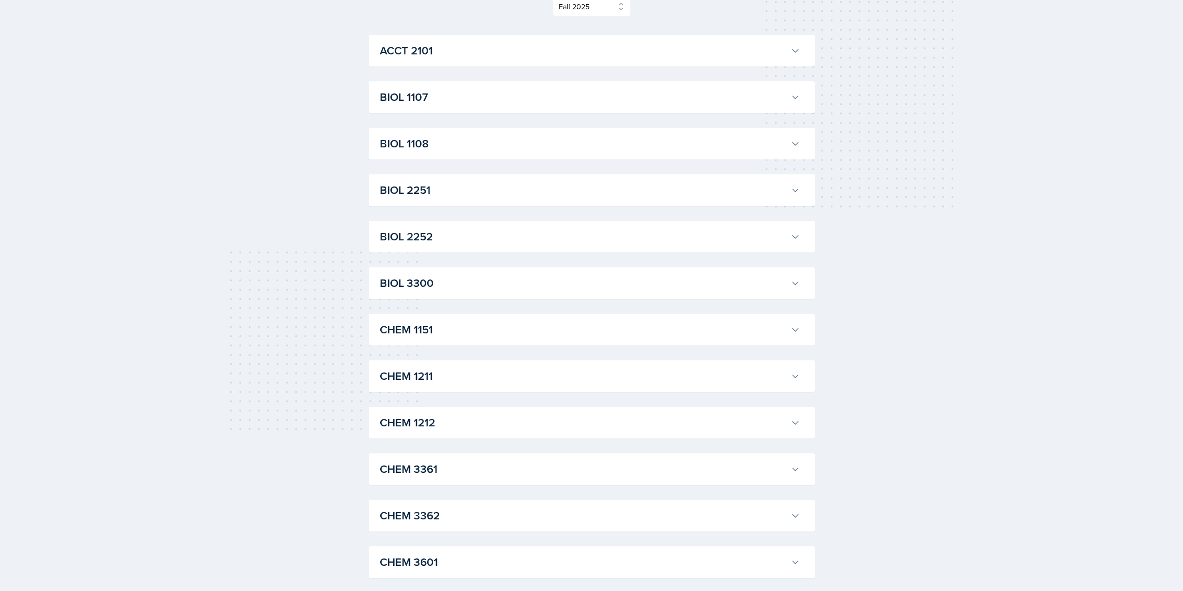
click at [449, 230] on h3 "BIOL 2252" at bounding box center [583, 236] width 407 height 17
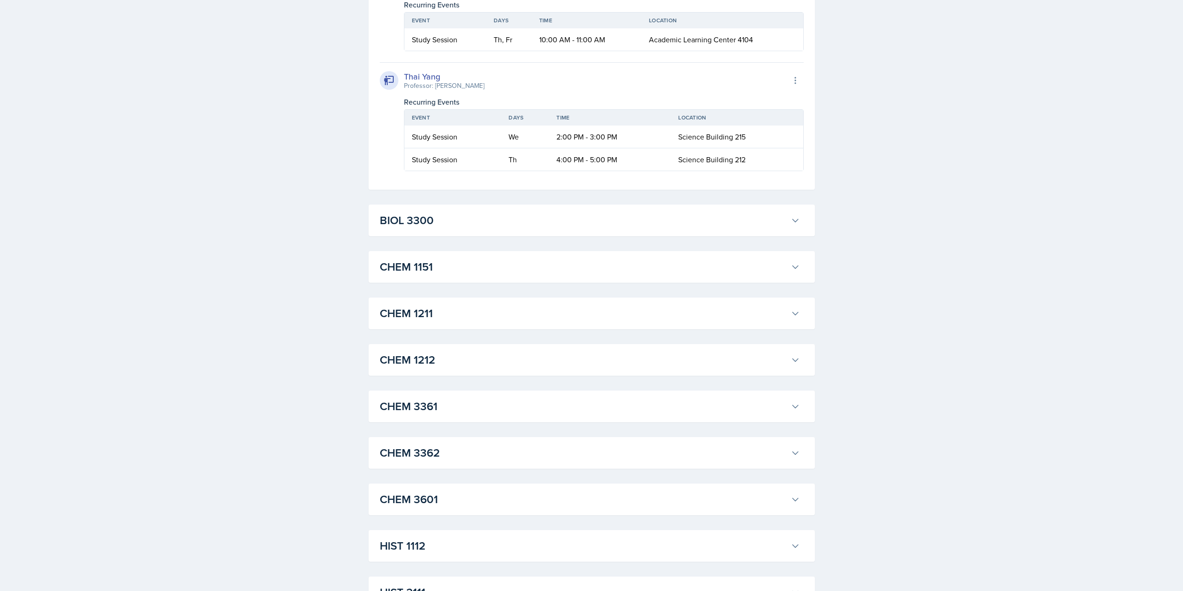
scroll to position [421, 0]
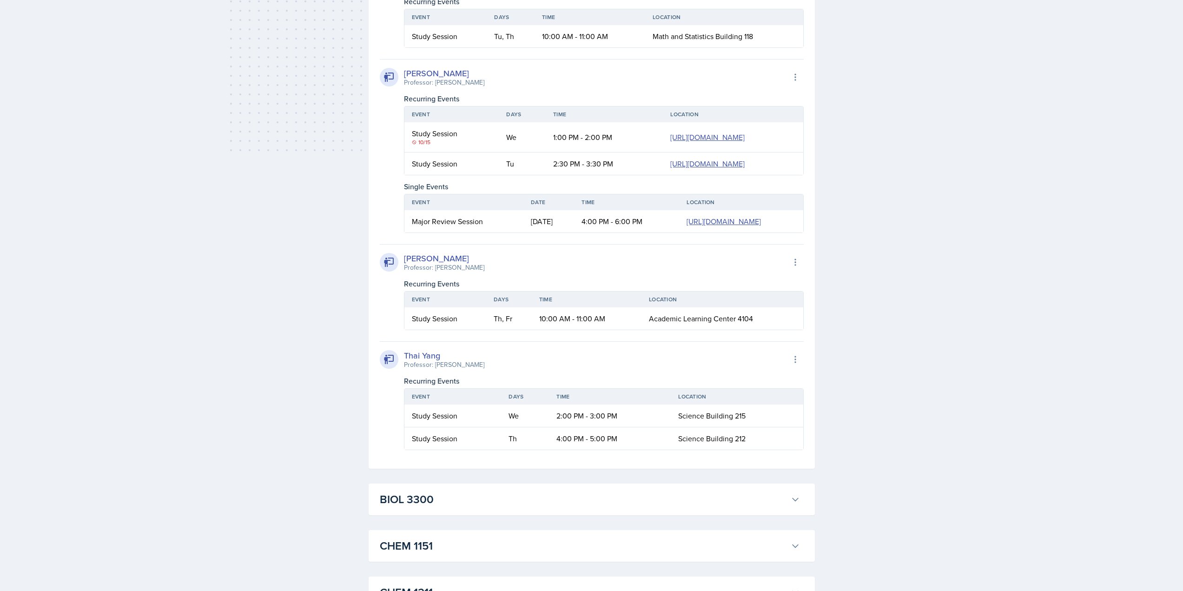
drag, startPoint x: 895, startPoint y: 434, endPoint x: 901, endPoint y: 306, distance: 128.0
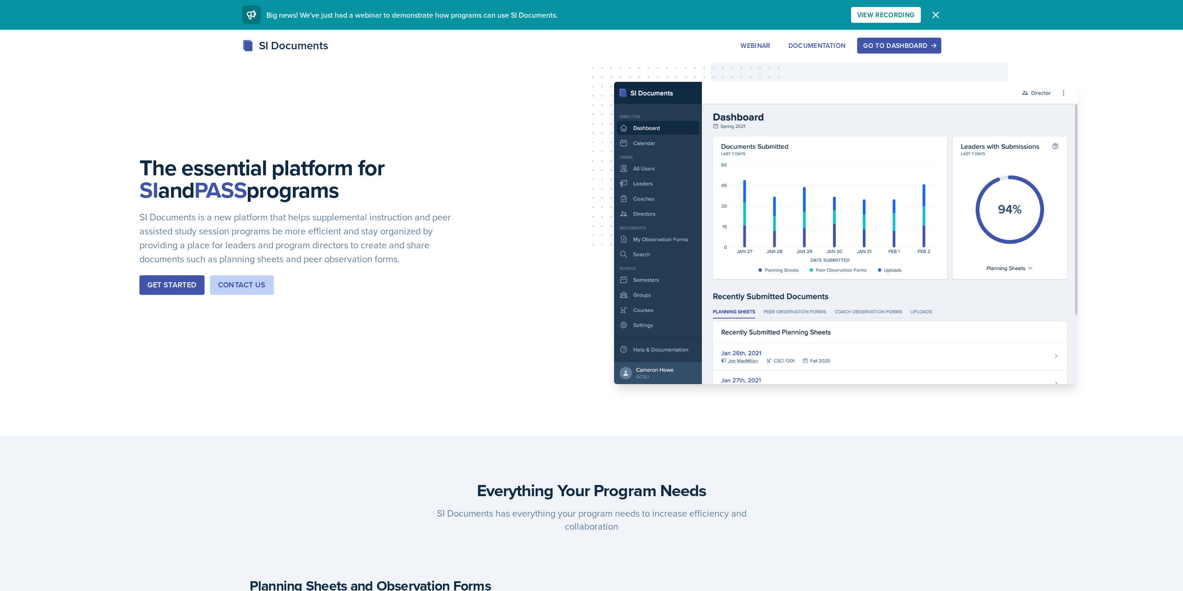
click at [917, 46] on div "Go to Dashboard" at bounding box center [899, 45] width 72 height 7
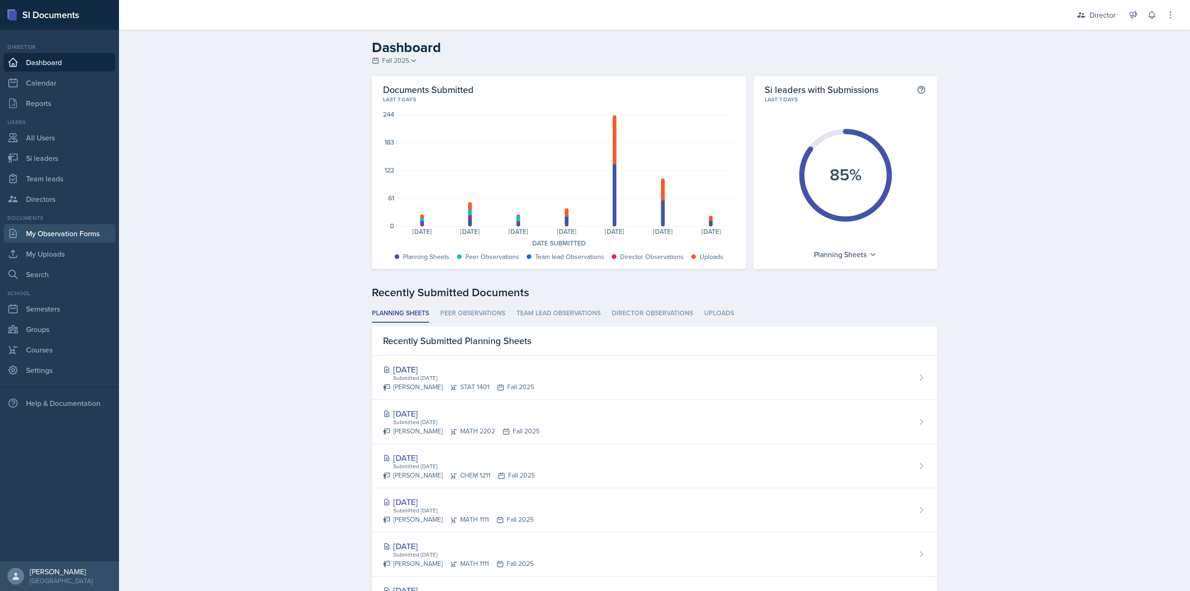
click at [103, 226] on link "My Observation Forms" at bounding box center [60, 233] width 112 height 19
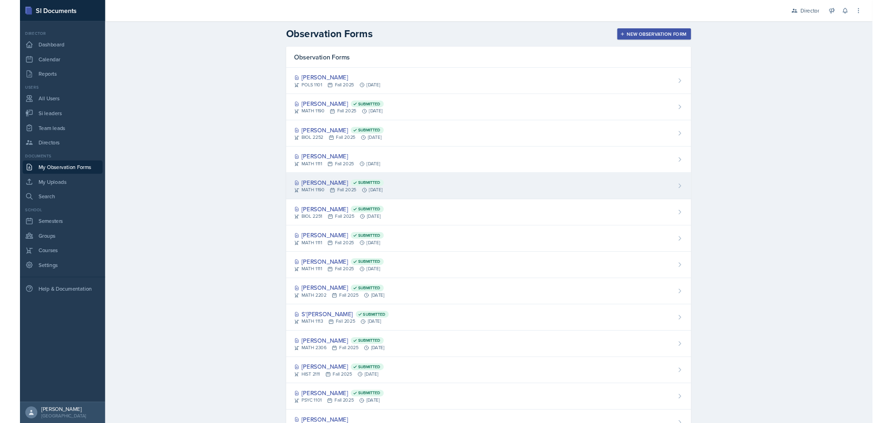
scroll to position [532, 0]
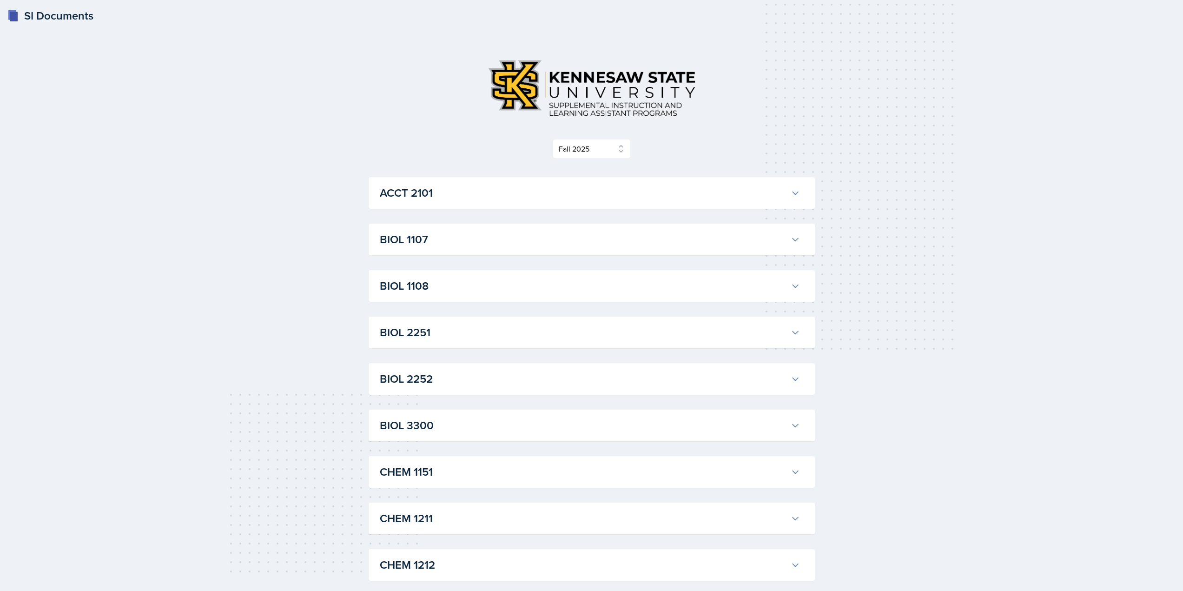
select select "2bed604d-1099-4043-b1bc-2365e8740244"
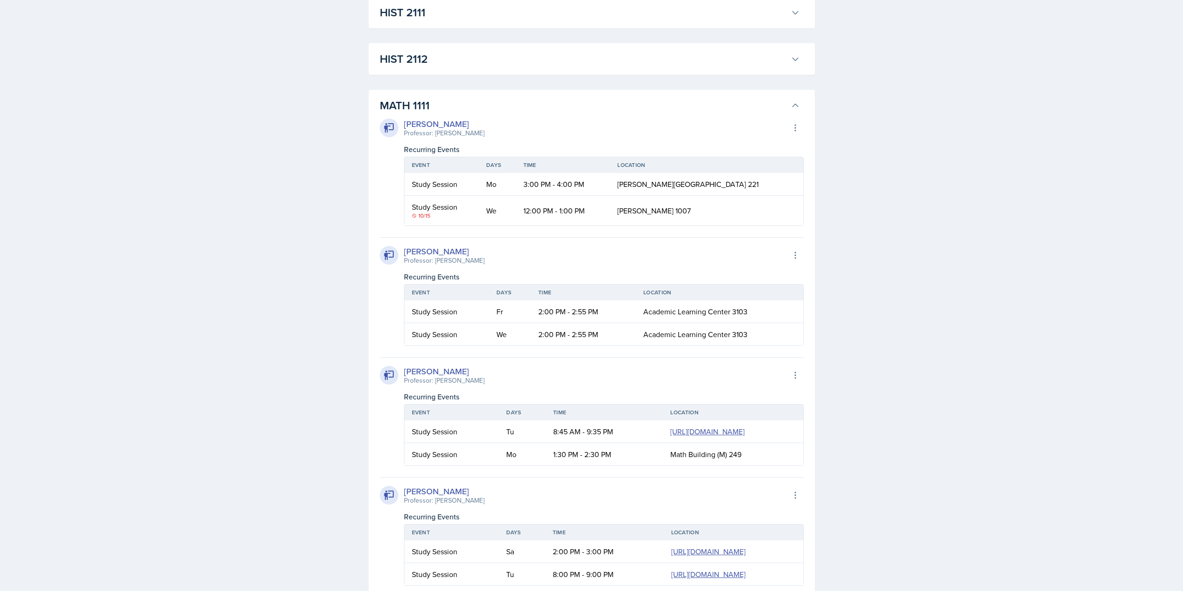
scroll to position [0, 34]
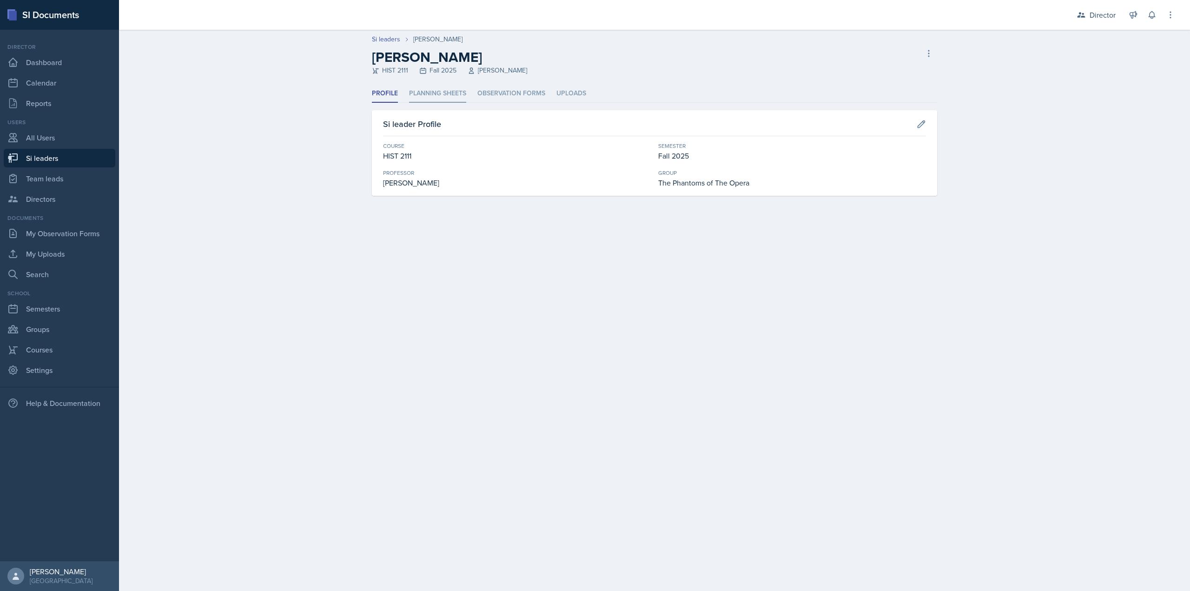
click at [448, 87] on li "Planning Sheets" at bounding box center [437, 94] width 57 height 18
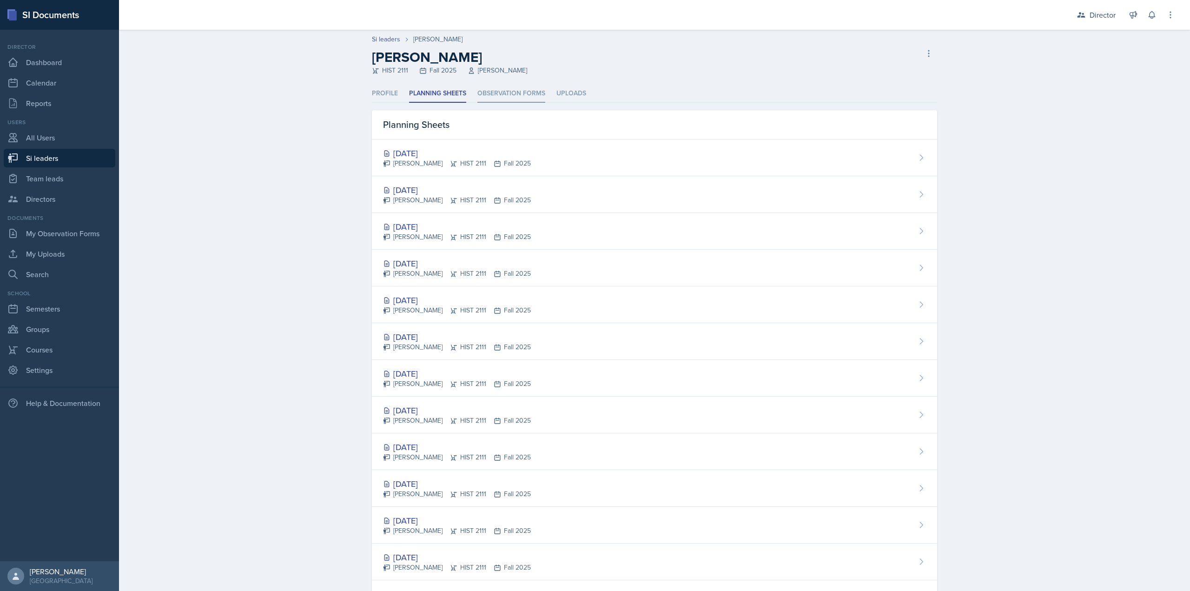
click at [477, 99] on li "Observation Forms" at bounding box center [511, 94] width 68 height 18
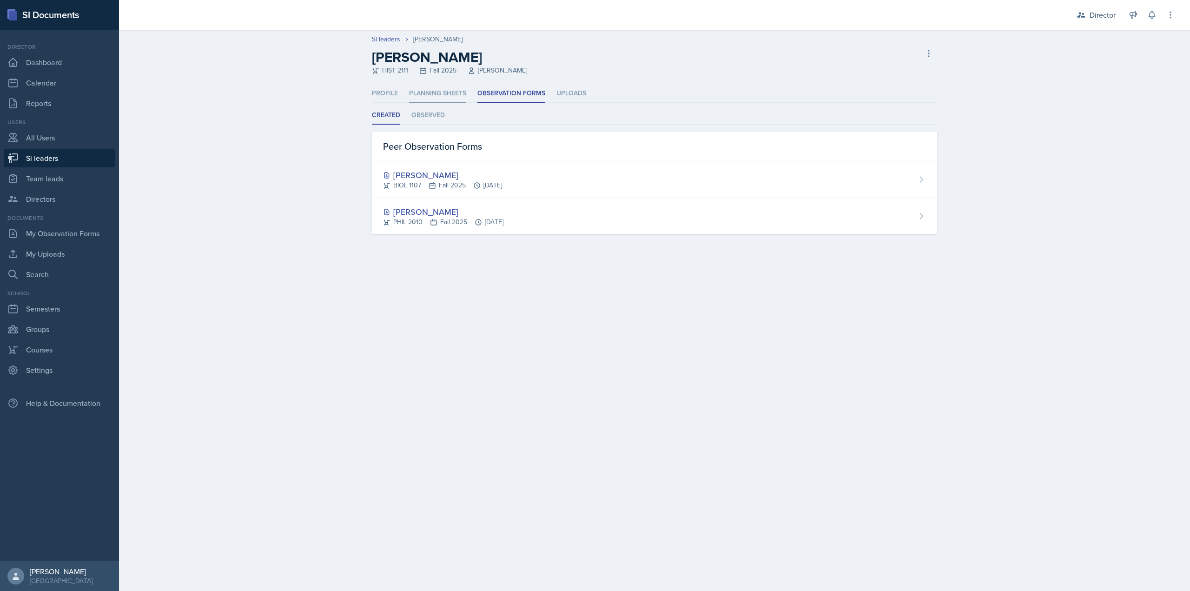
click at [455, 97] on li "Planning Sheets" at bounding box center [437, 94] width 57 height 18
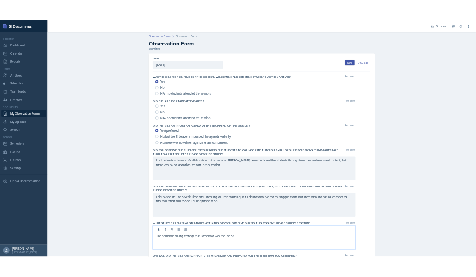
scroll to position [309, 0]
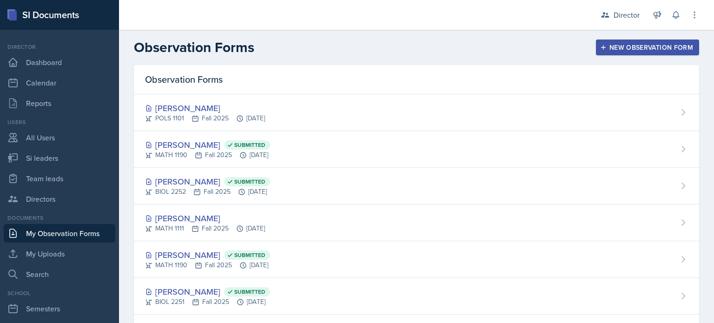
scroll to position [532, 0]
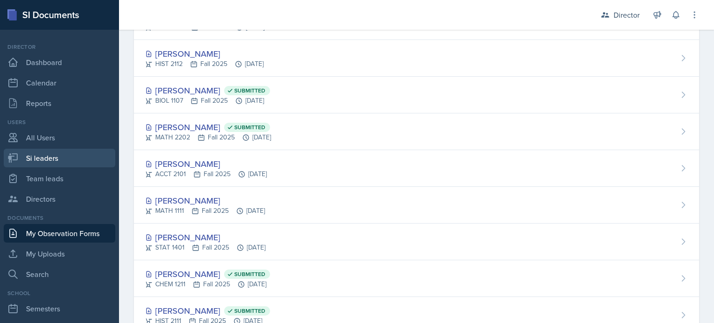
click at [79, 150] on link "Si leaders" at bounding box center [60, 158] width 112 height 19
select select "2bed604d-1099-4043-b1bc-2365e8740244"
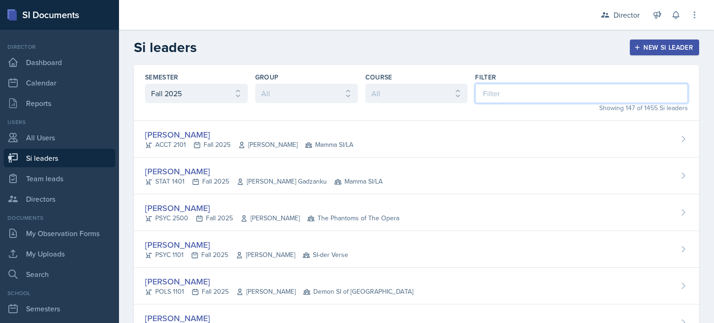
click at [494, 97] on input at bounding box center [581, 94] width 213 height 20
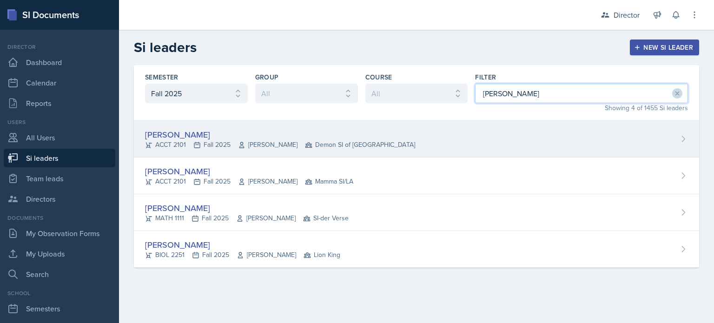
type input "richards"
click at [437, 146] on div "Mellayne Richards ACCT 2101 Fall 2025 Marshall McComb II Demon SI of Fleet Stre…" at bounding box center [416, 139] width 565 height 37
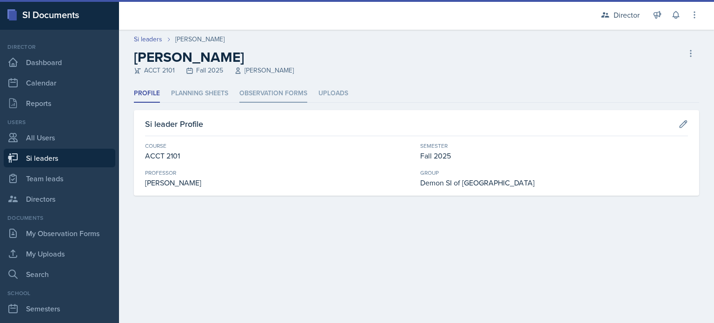
click at [271, 97] on li "Observation Forms" at bounding box center [273, 94] width 68 height 18
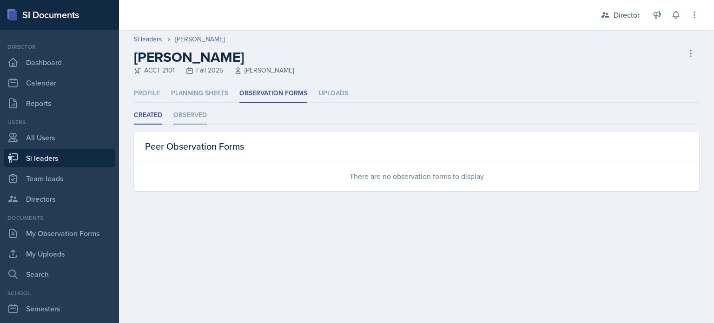
click at [182, 118] on li "Observed" at bounding box center [189, 115] width 33 height 18
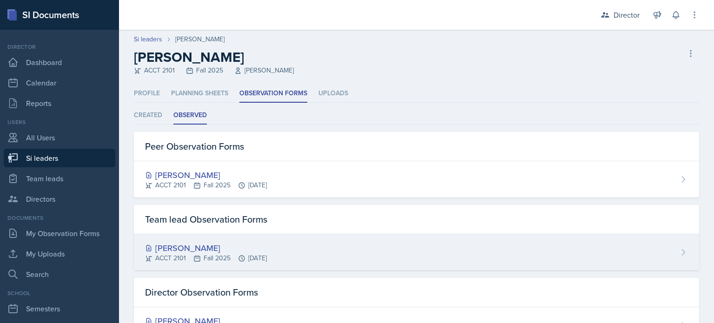
scroll to position [42, 0]
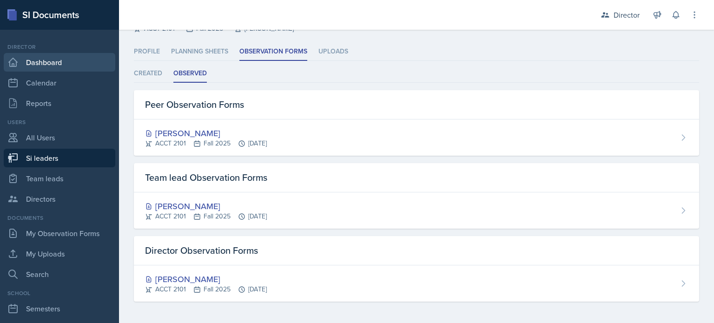
click at [86, 63] on link "Dashboard" at bounding box center [60, 62] width 112 height 19
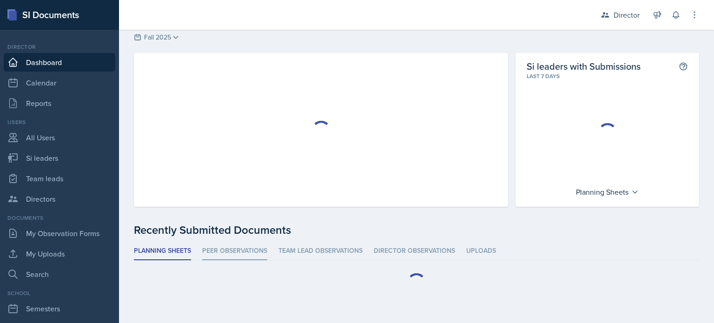
click at [243, 249] on li "Peer Observations" at bounding box center [234, 251] width 65 height 18
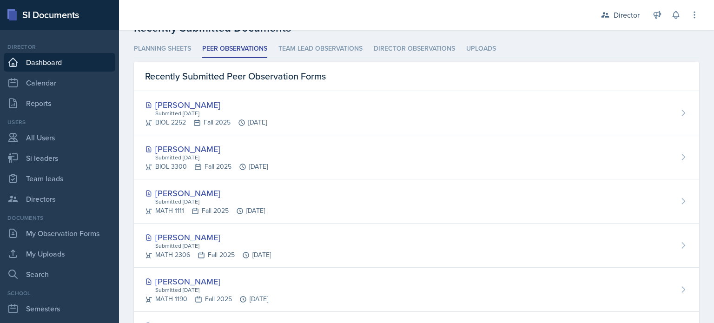
scroll to position [264, 0]
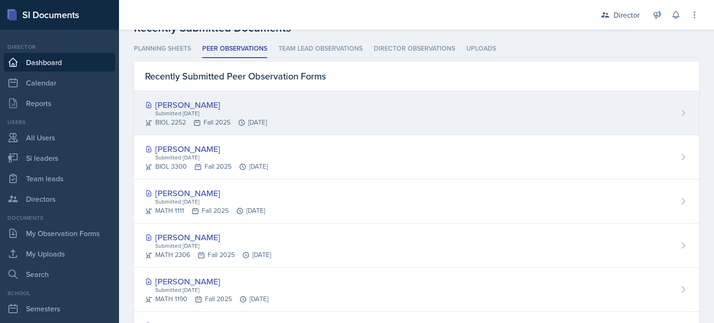
click at [297, 107] on div "Shannon Williams Submitted Oct 14th, 2025 BIOL 2252 Fall 2025 Oct 7th, 2025" at bounding box center [416, 113] width 565 height 44
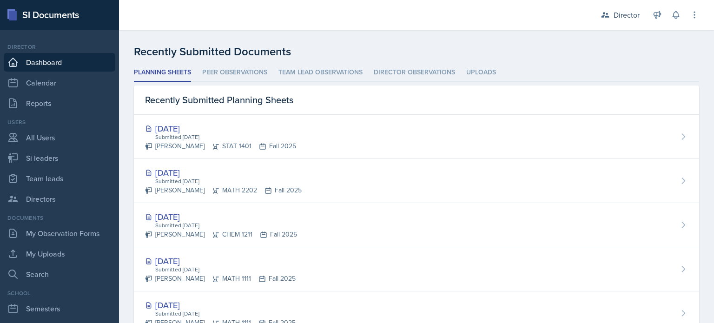
scroll to position [242, 0]
click at [323, 66] on li "Team lead Observations" at bounding box center [320, 72] width 84 height 18
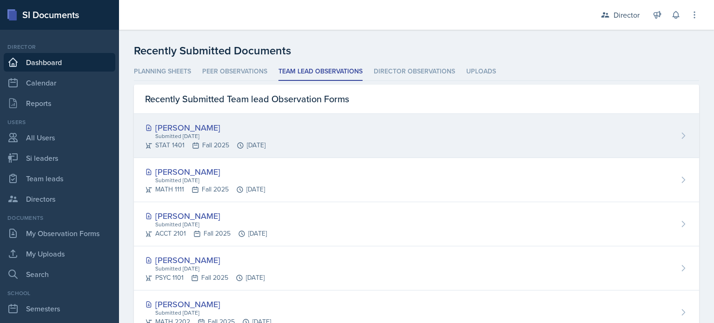
click at [265, 136] on div "Submitted [DATE]" at bounding box center [209, 136] width 111 height 8
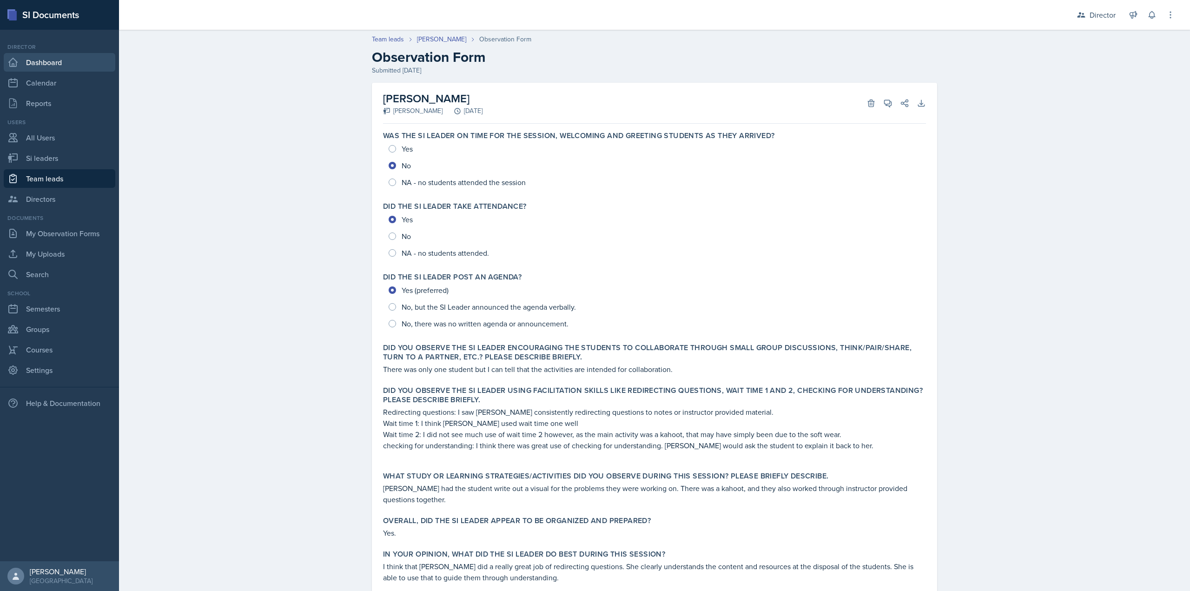
click at [78, 62] on link "Dashboard" at bounding box center [60, 62] width 112 height 19
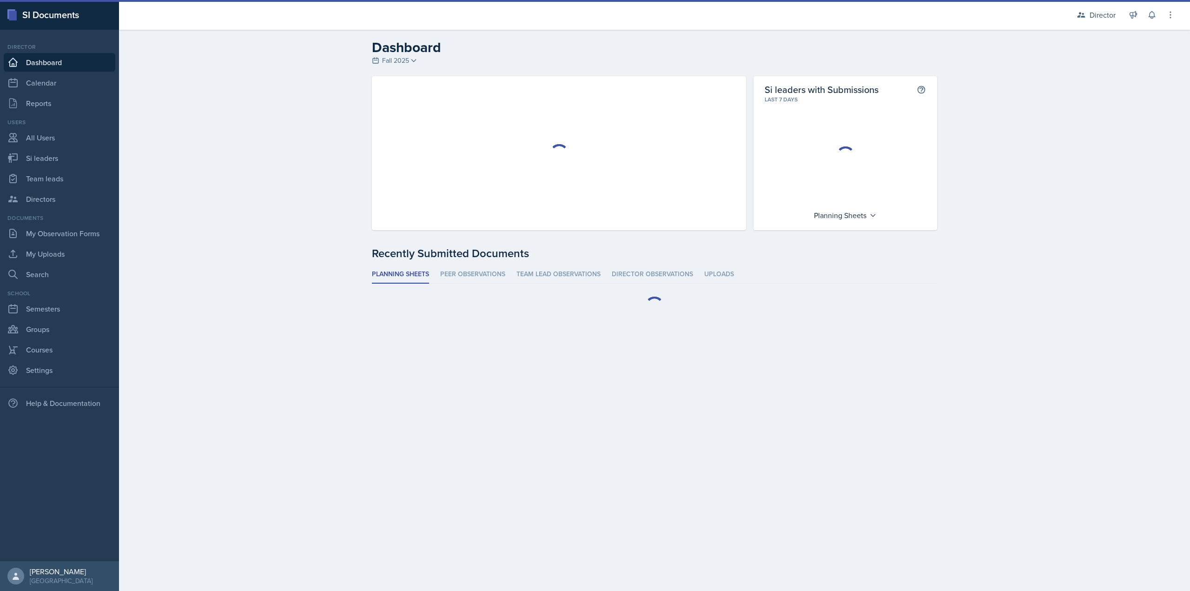
click at [559, 284] on div "Planning Sheets Peer Observations Team lead Observations Director Observations …" at bounding box center [654, 294] width 565 height 59
click at [559, 279] on li "Team lead Observations" at bounding box center [558, 274] width 84 height 18
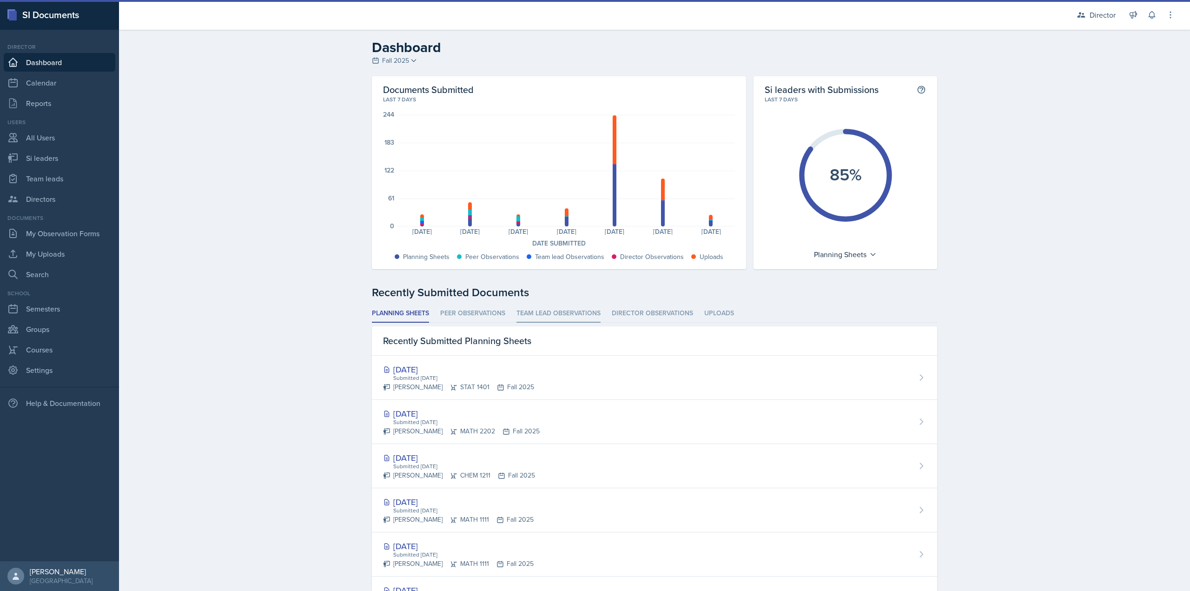
click at [526, 320] on li "Team lead Observations" at bounding box center [558, 313] width 84 height 18
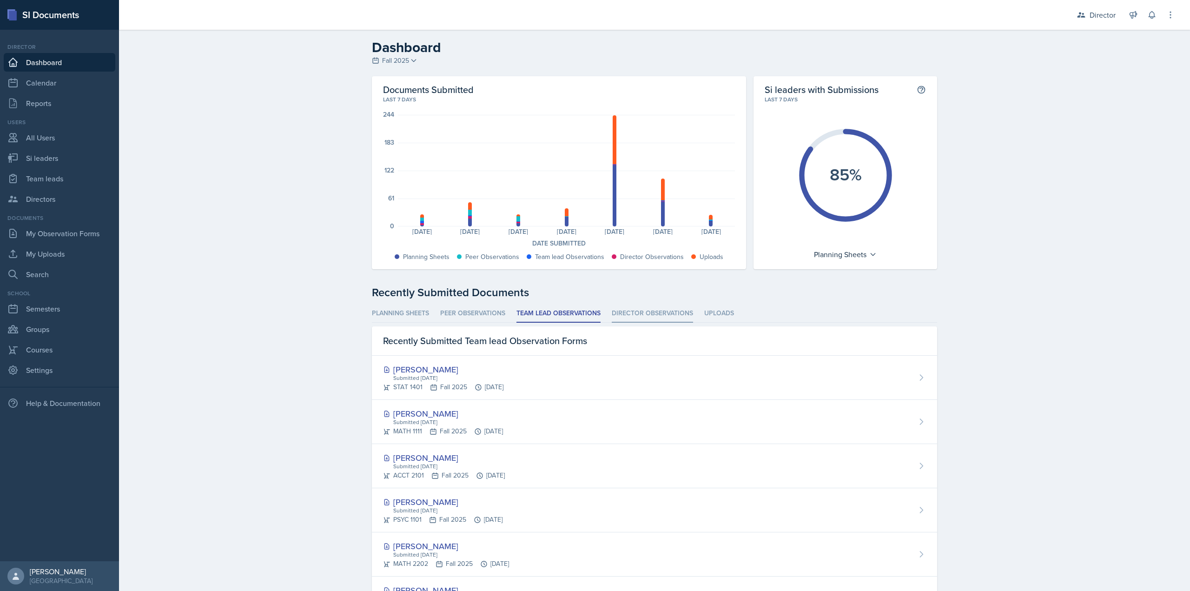
click at [631, 320] on li "Director Observations" at bounding box center [652, 313] width 81 height 18
click at [573, 317] on li "Team lead Observations" at bounding box center [558, 313] width 84 height 18
click at [476, 316] on li "Peer Observations" at bounding box center [472, 313] width 65 height 18
